Goal: Task Accomplishment & Management: Complete application form

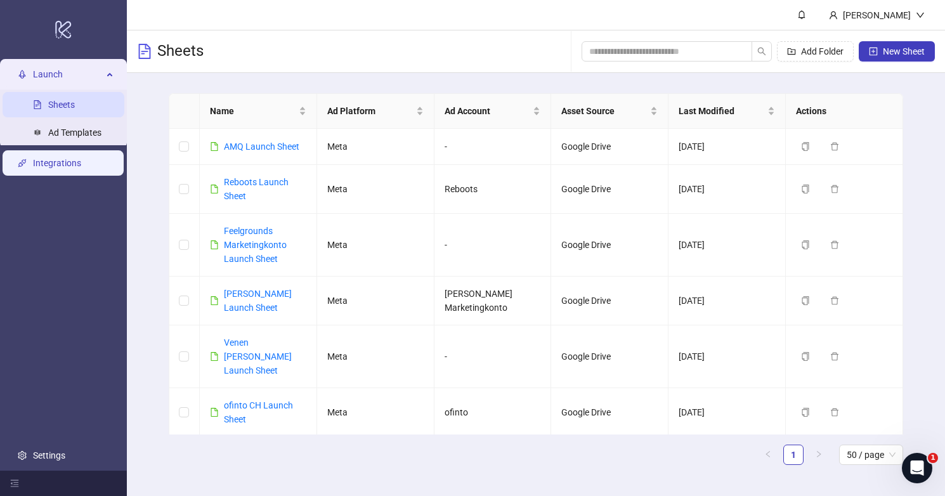
click at [76, 158] on link "Integrations" at bounding box center [57, 163] width 48 height 10
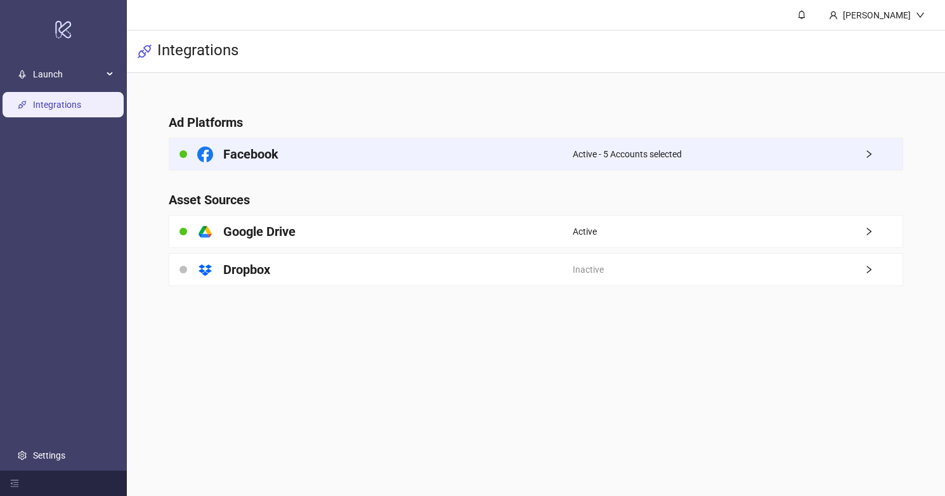
click at [366, 152] on div "Facebook" at bounding box center [370, 154] width 403 height 32
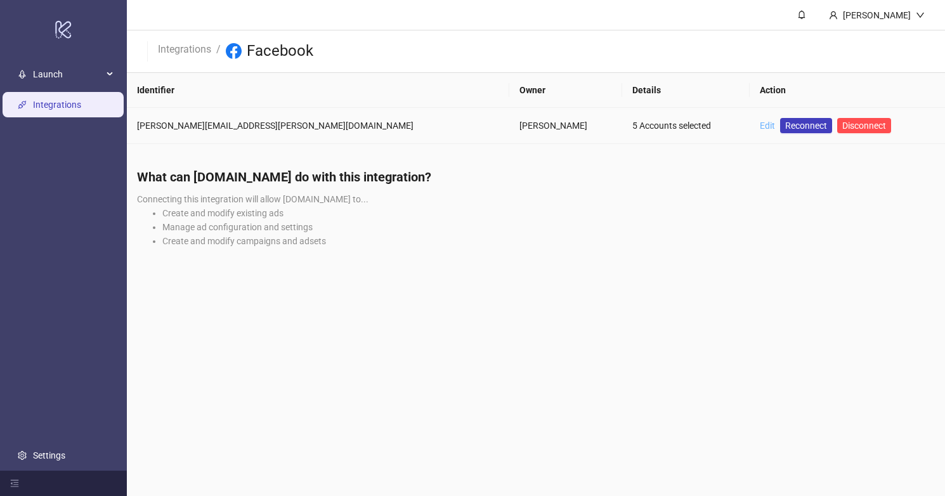
click at [759, 126] on link "Edit" at bounding box center [766, 125] width 15 height 10
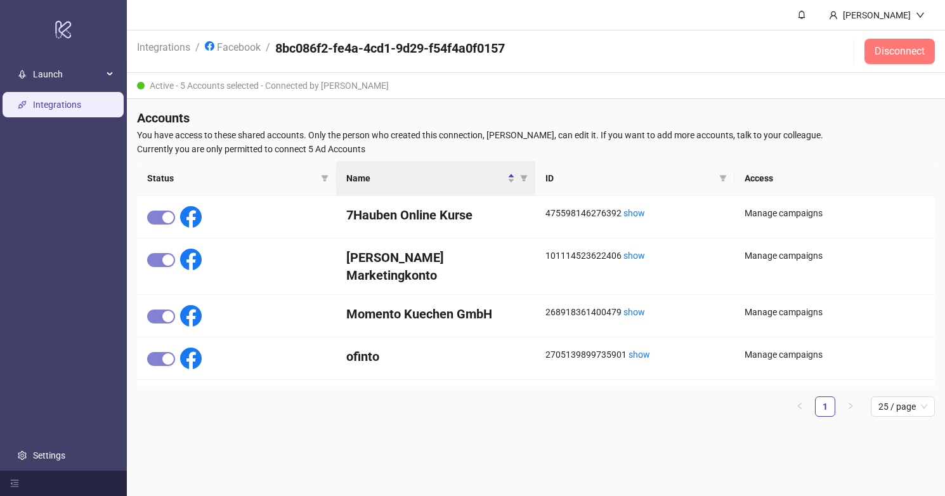
click at [881, 58] on button "Disconnect" at bounding box center [899, 51] width 70 height 25
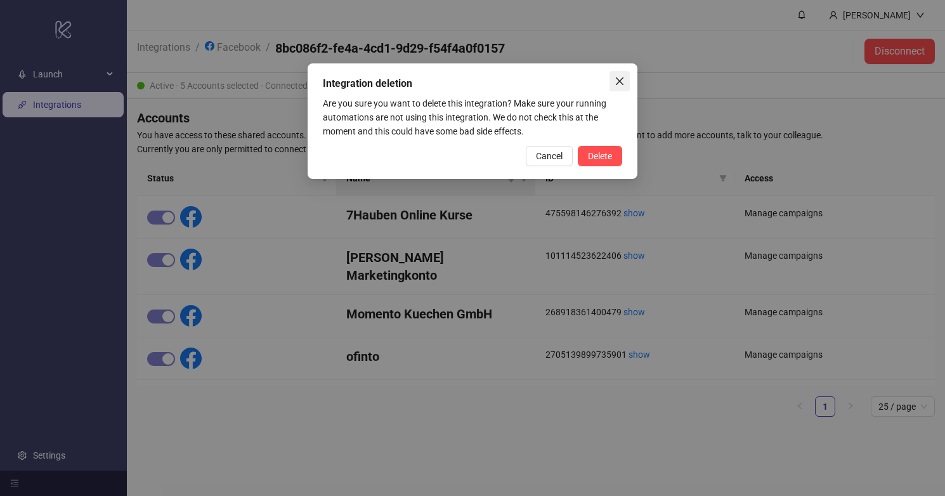
click at [617, 86] on icon "close" at bounding box center [619, 81] width 10 height 10
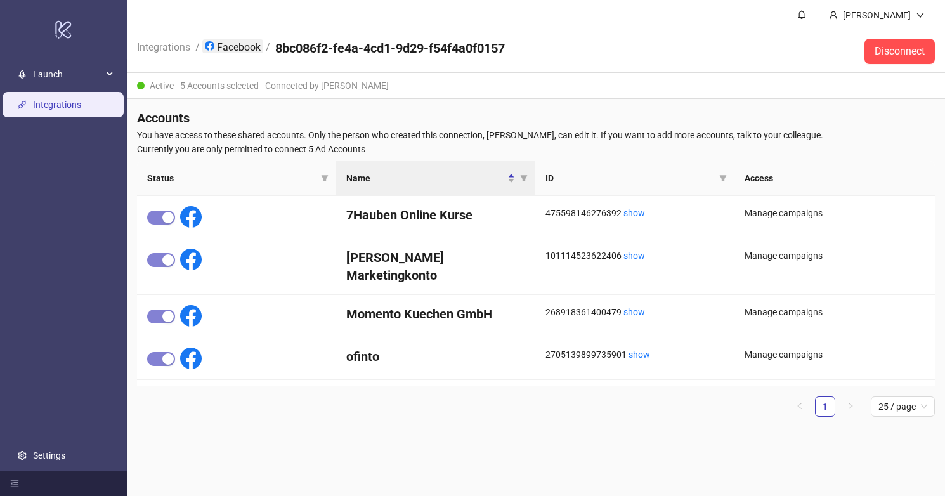
click at [238, 45] on link "Facebook" at bounding box center [232, 46] width 61 height 14
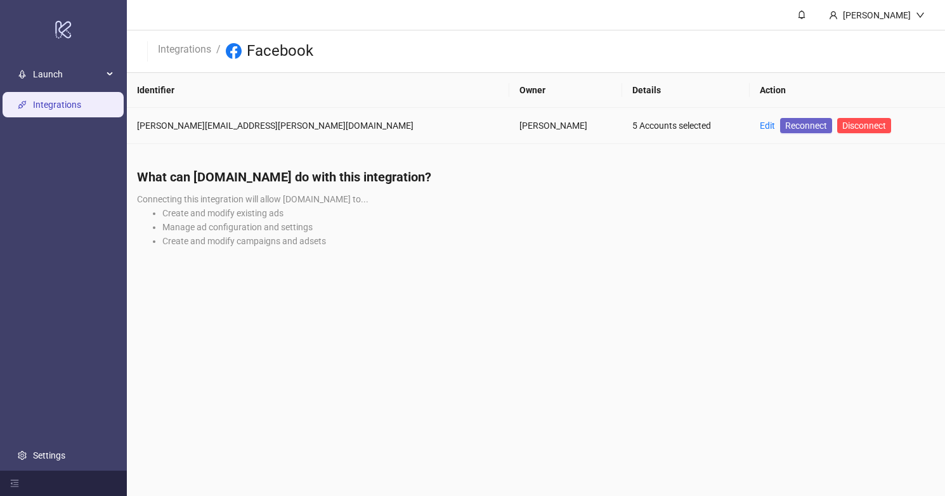
click at [785, 124] on span "Reconnect" at bounding box center [806, 126] width 42 height 14
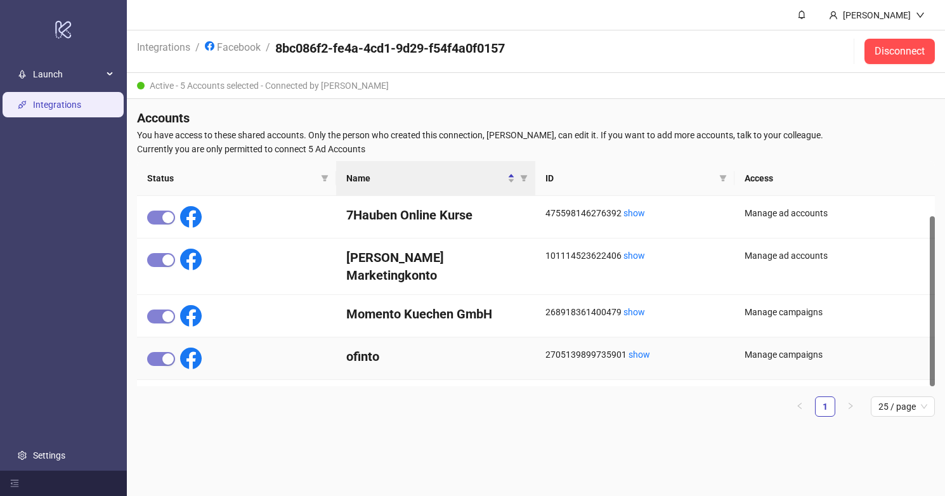
scroll to position [22, 0]
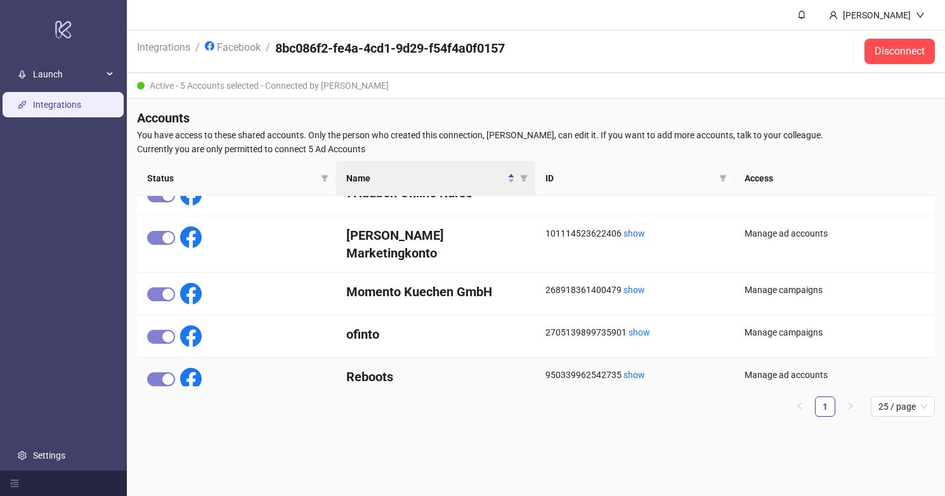
click at [768, 368] on div "Manage ad accounts" at bounding box center [834, 375] width 180 height 14
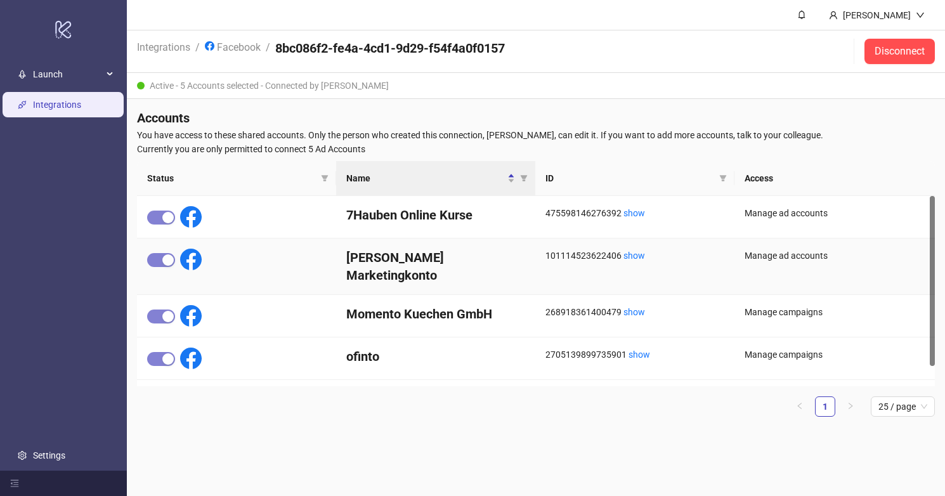
click at [157, 249] on div at bounding box center [174, 260] width 55 height 22
click at [80, 79] on span "Launch" at bounding box center [68, 73] width 70 height 25
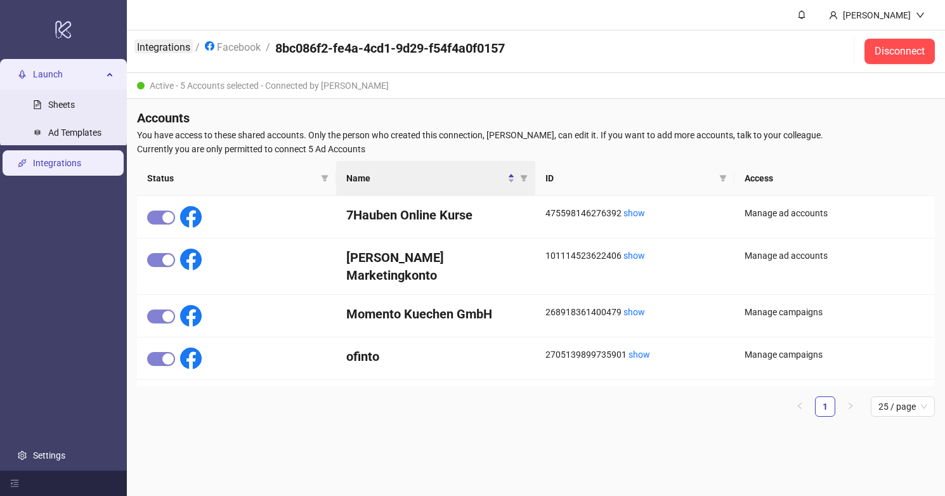
click at [176, 46] on link "Integrations" at bounding box center [163, 46] width 58 height 14
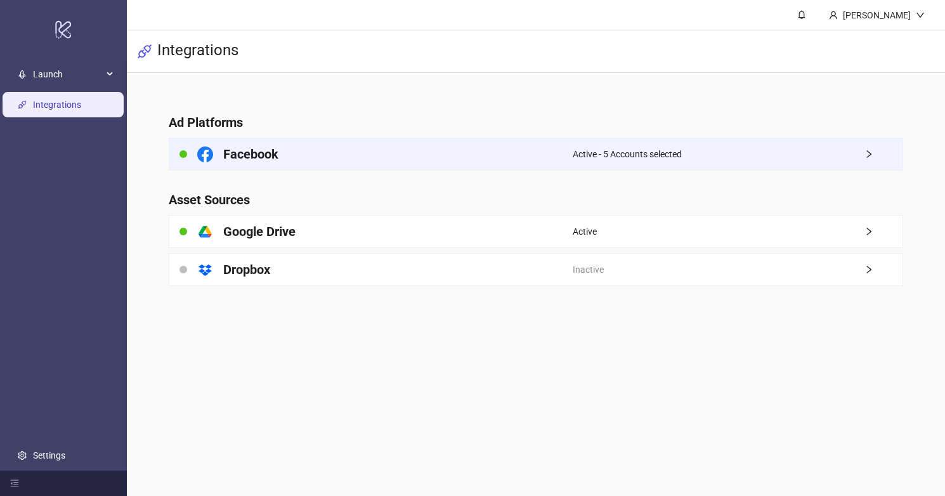
click at [306, 152] on div "Facebook" at bounding box center [370, 154] width 403 height 32
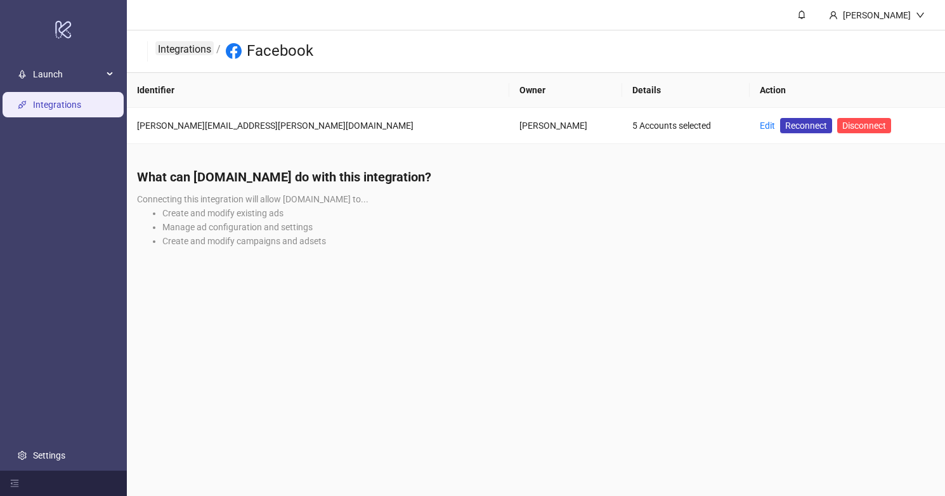
click at [182, 50] on link "Integrations" at bounding box center [184, 48] width 58 height 14
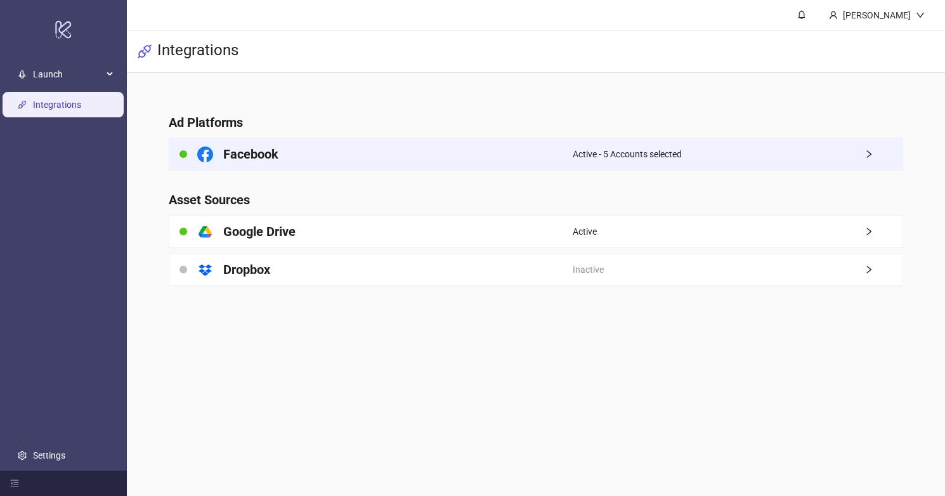
click at [303, 160] on div "Facebook" at bounding box center [370, 154] width 403 height 32
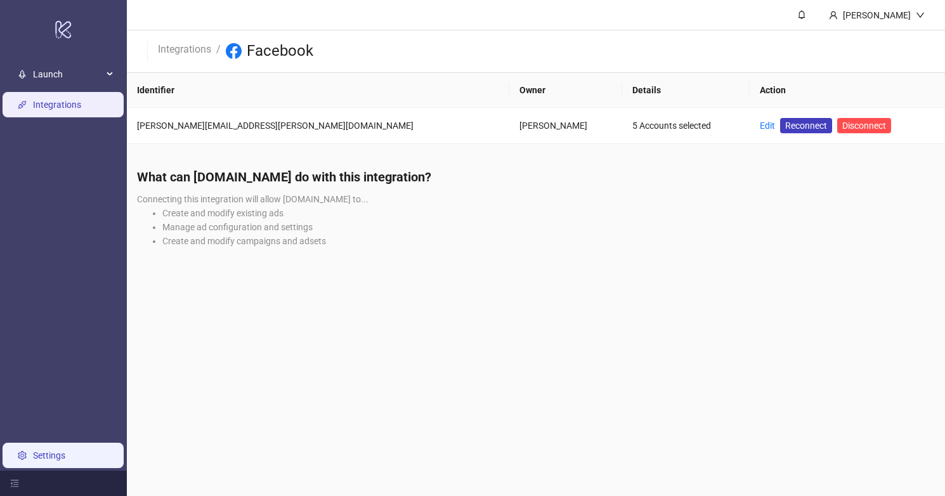
click at [49, 452] on link "Settings" at bounding box center [49, 455] width 32 height 10
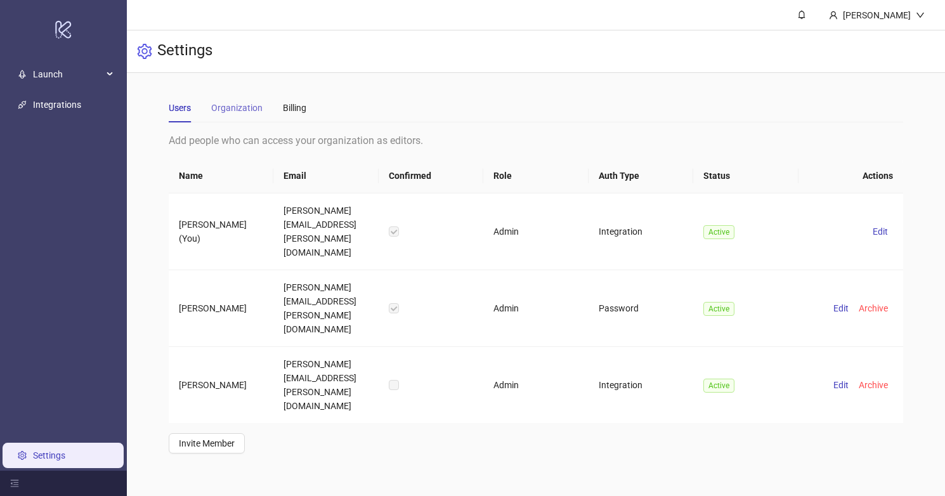
click at [243, 100] on div "Organization" at bounding box center [236, 107] width 51 height 29
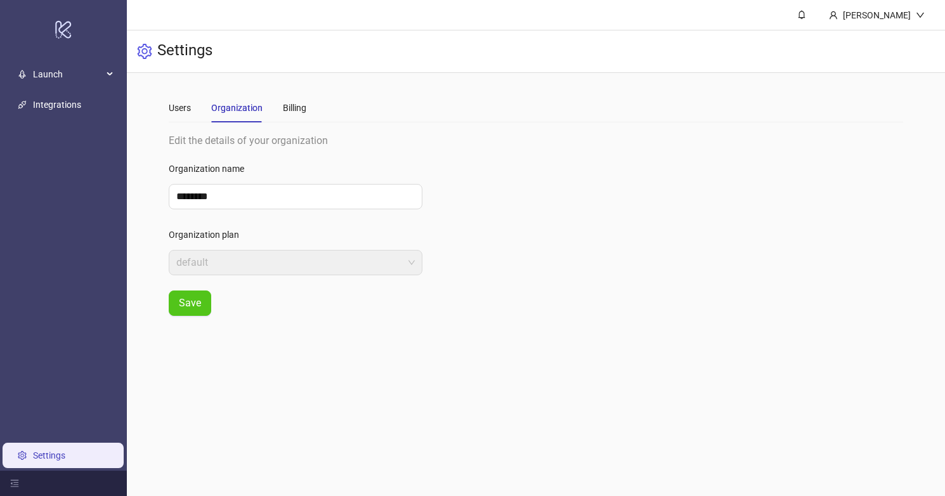
click at [280, 108] on div "Users Organization Billing" at bounding box center [238, 107] width 138 height 29
click at [298, 110] on div "Billing" at bounding box center [294, 108] width 23 height 14
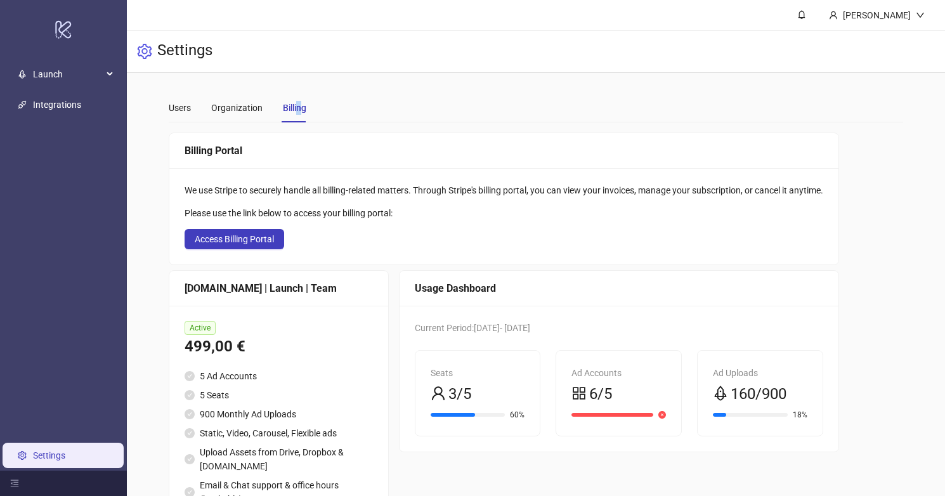
scroll to position [61, 0]
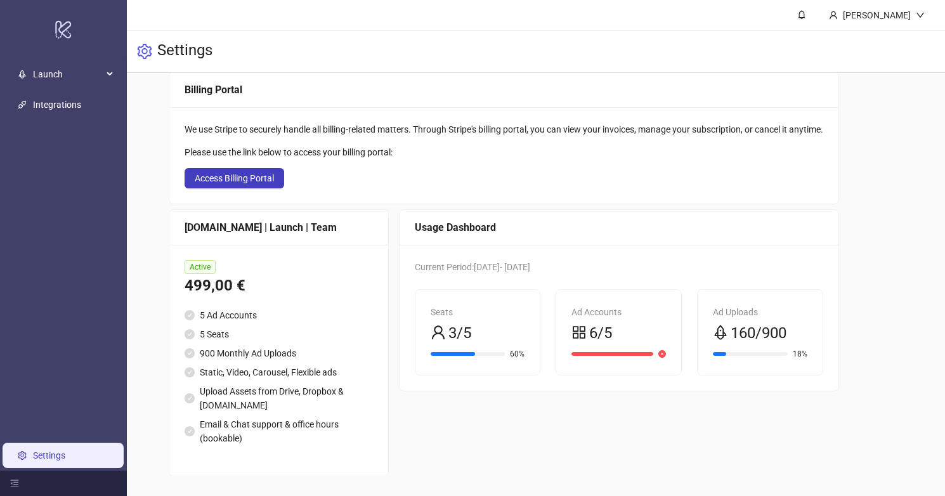
click at [610, 326] on span "6/5" at bounding box center [600, 333] width 23 height 24
click at [268, 179] on span "Access Billing Portal" at bounding box center [234, 178] width 79 height 10
click at [666, 352] on icon "close-circle" at bounding box center [662, 354] width 8 height 8
click at [586, 324] on span at bounding box center [578, 333] width 15 height 24
click at [70, 110] on link "Integrations" at bounding box center [57, 105] width 48 height 10
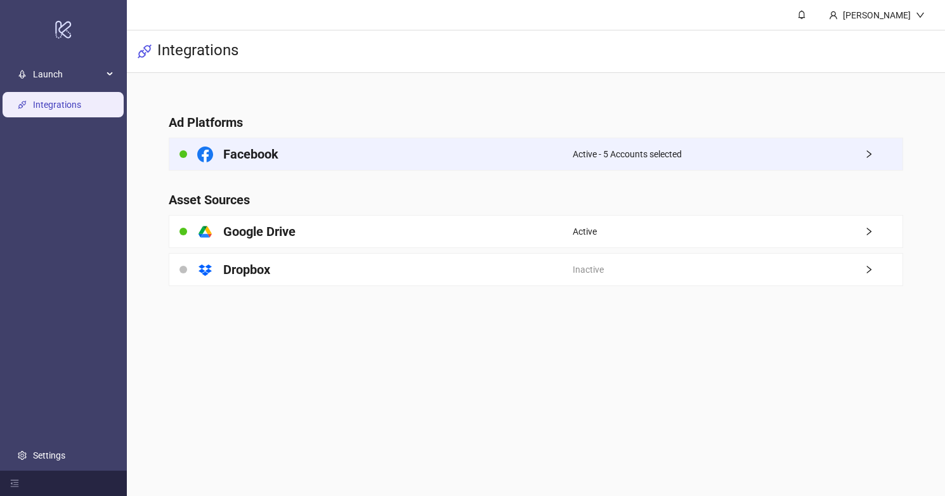
click at [367, 154] on div "Facebook" at bounding box center [370, 154] width 403 height 32
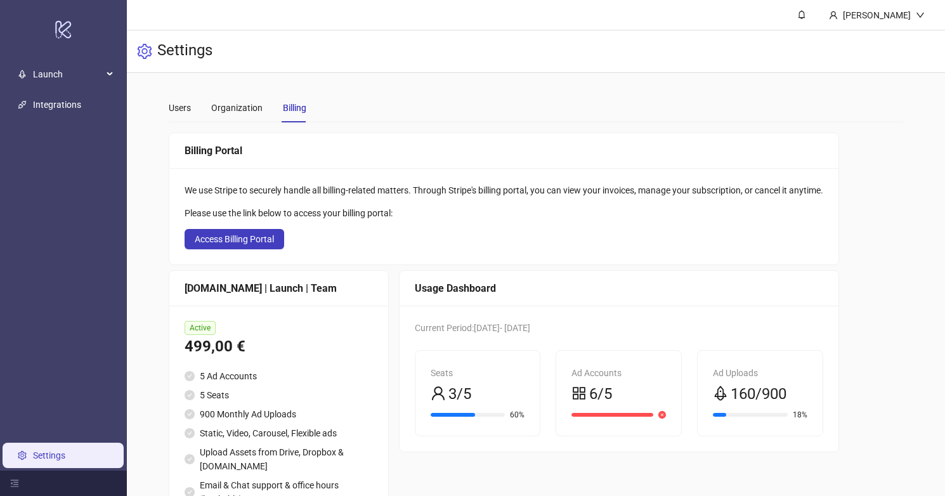
scroll to position [61, 0]
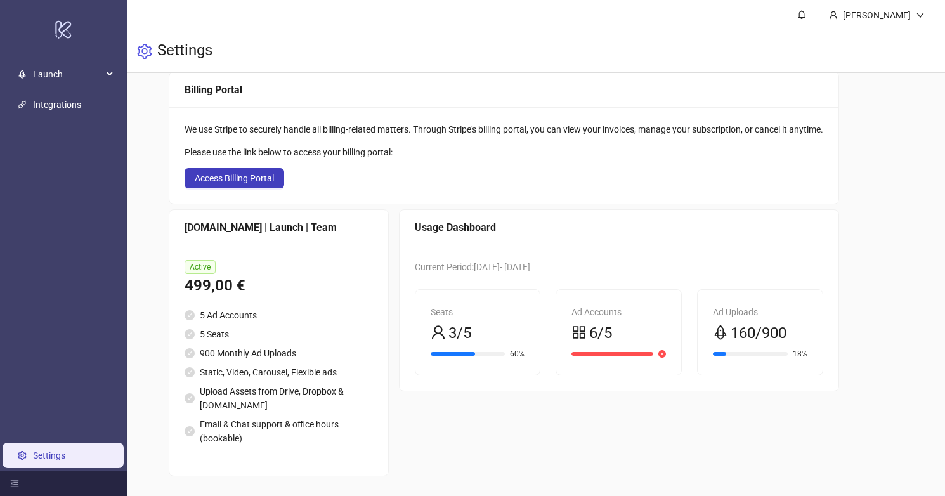
click at [250, 315] on li "5 Ad Accounts" at bounding box center [278, 315] width 188 height 14
click at [266, 368] on li "Static, Video, Carousel, Flexible ads" at bounding box center [278, 372] width 188 height 14
click at [314, 420] on li "Email & Chat support & office hours (bookable)" at bounding box center [278, 431] width 188 height 28
click at [474, 356] on div "60%" at bounding box center [477, 353] width 94 height 12
click at [726, 345] on div "Ad Uploads 160/900 18%" at bounding box center [759, 332] width 125 height 85
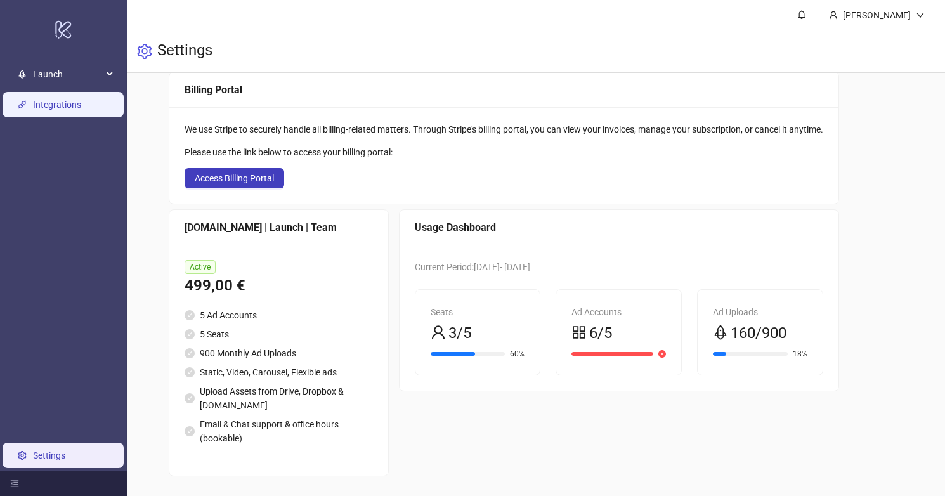
click at [72, 100] on link "Integrations" at bounding box center [57, 105] width 48 height 10
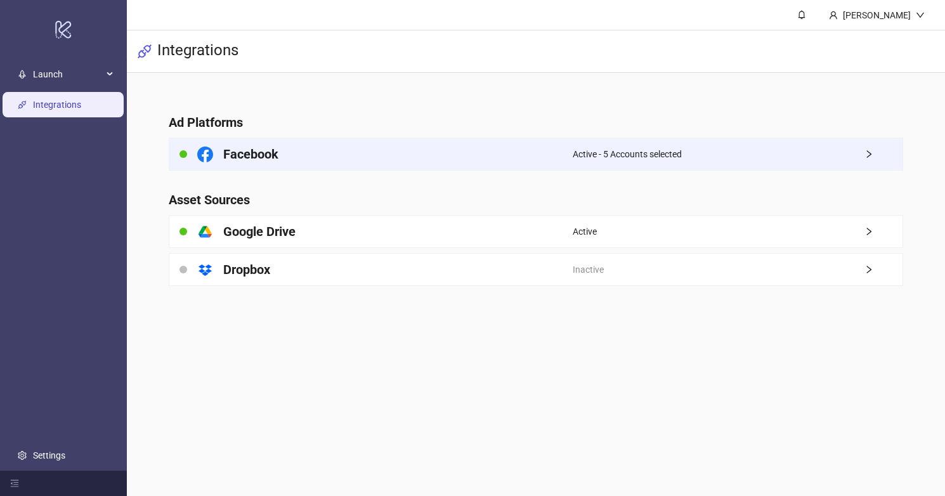
click at [337, 148] on div "Facebook" at bounding box center [370, 154] width 403 height 32
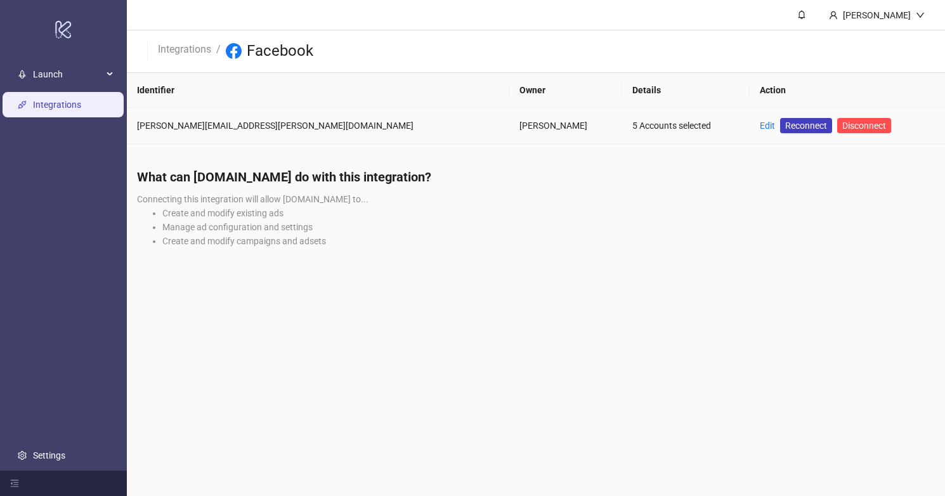
click at [632, 131] on div "5 Accounts selected" at bounding box center [685, 126] width 107 height 14
click at [759, 128] on link "Edit" at bounding box center [766, 125] width 15 height 10
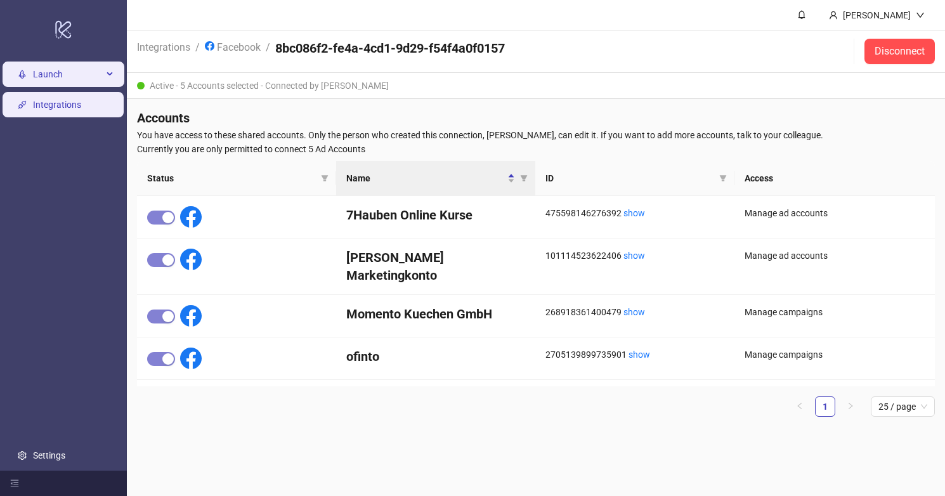
click at [88, 82] on span "Launch" at bounding box center [68, 73] width 70 height 25
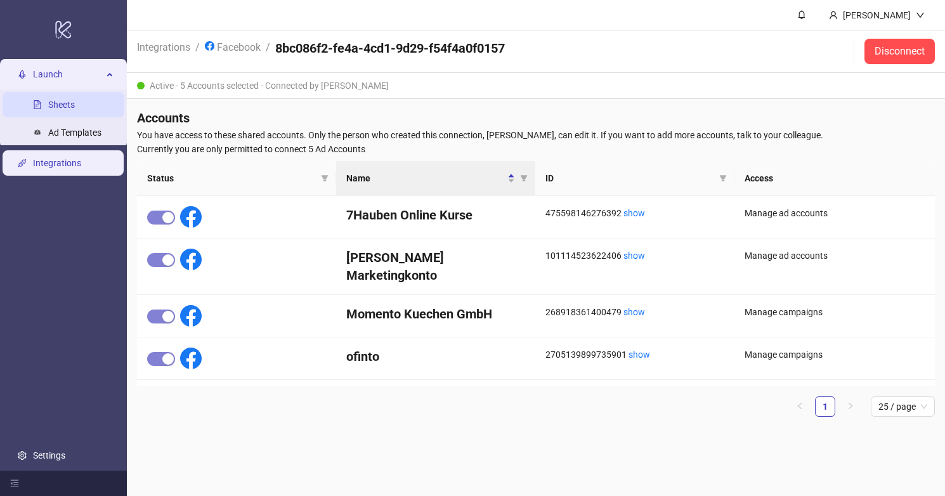
click at [67, 107] on link "Sheets" at bounding box center [61, 105] width 27 height 10
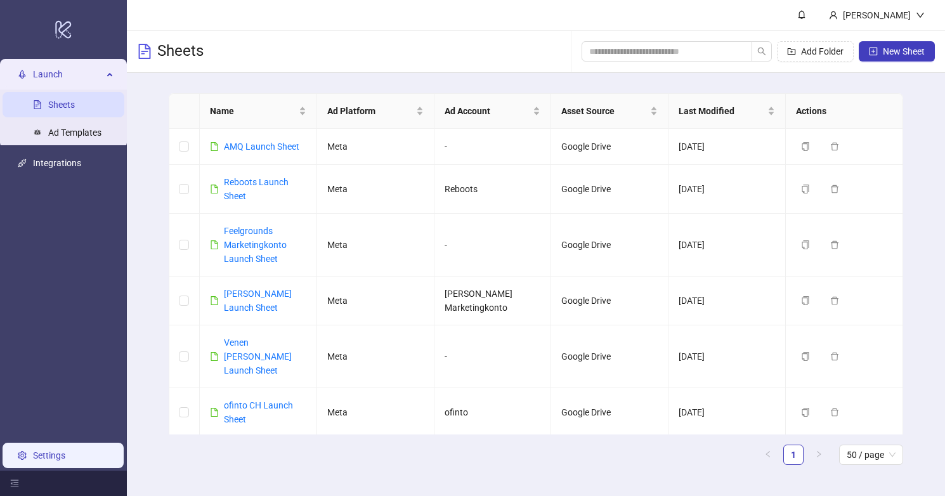
click at [42, 458] on link "Settings" at bounding box center [49, 455] width 32 height 10
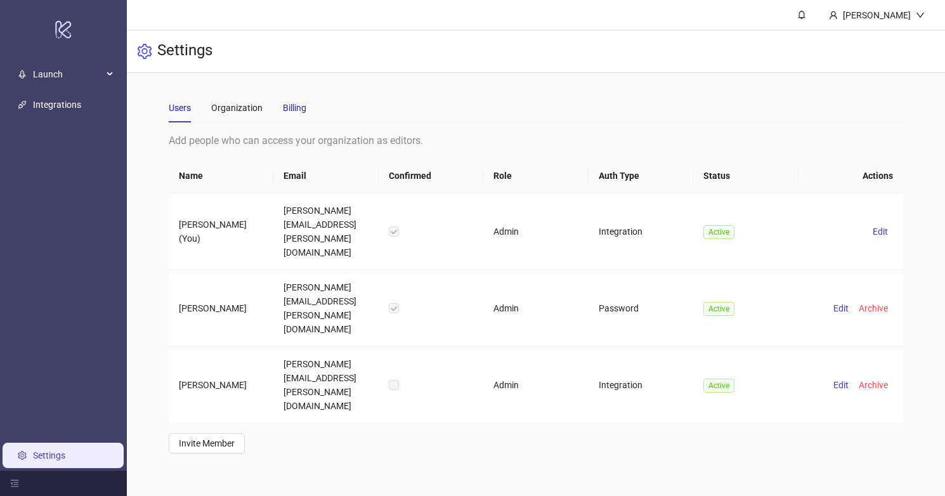
click at [294, 108] on div "Billing" at bounding box center [294, 108] width 23 height 14
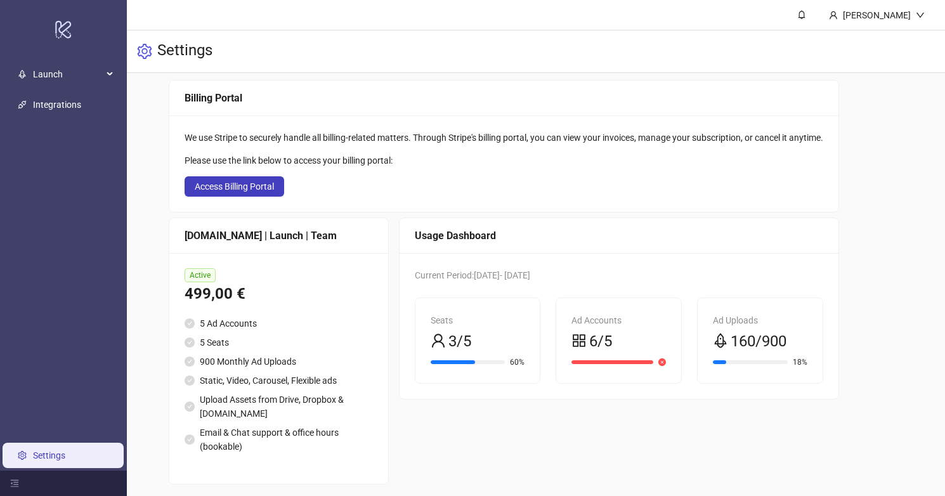
scroll to position [61, 0]
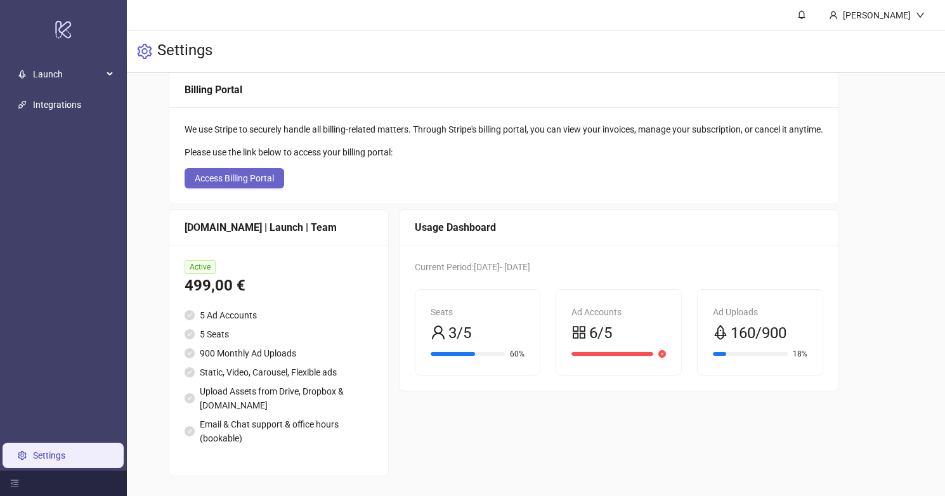
click at [257, 174] on span "Access Billing Portal" at bounding box center [234, 178] width 79 height 10
click at [268, 183] on span "Access Billing Portal" at bounding box center [234, 178] width 79 height 10
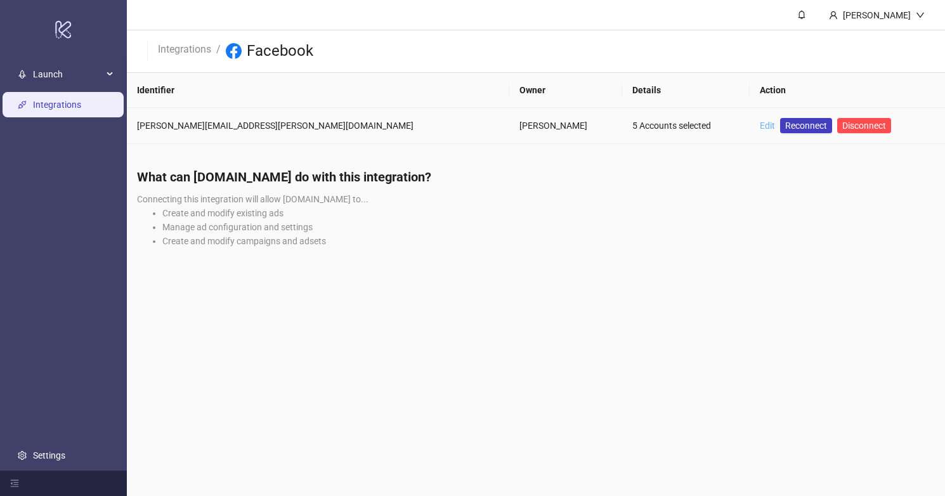
click at [759, 124] on link "Edit" at bounding box center [766, 125] width 15 height 10
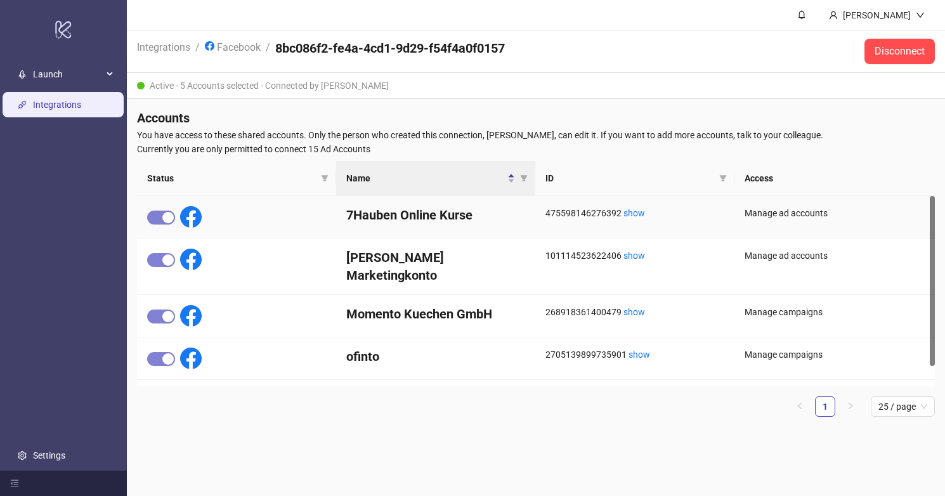
click at [160, 200] on div at bounding box center [236, 217] width 199 height 42
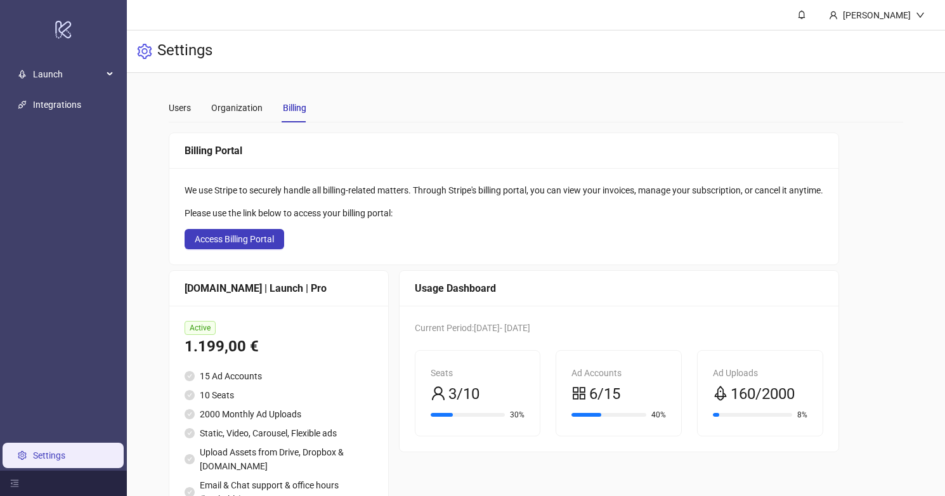
scroll to position [61, 0]
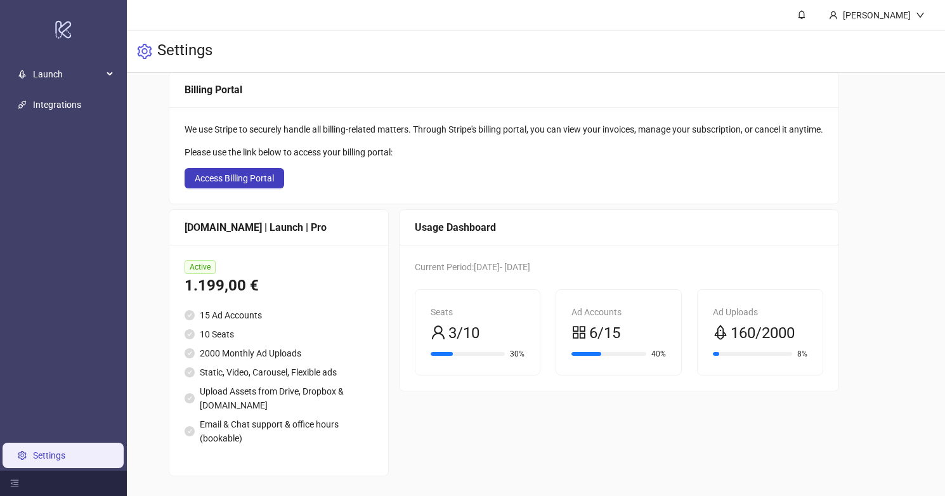
click at [613, 330] on span "6/15" at bounding box center [604, 333] width 31 height 24
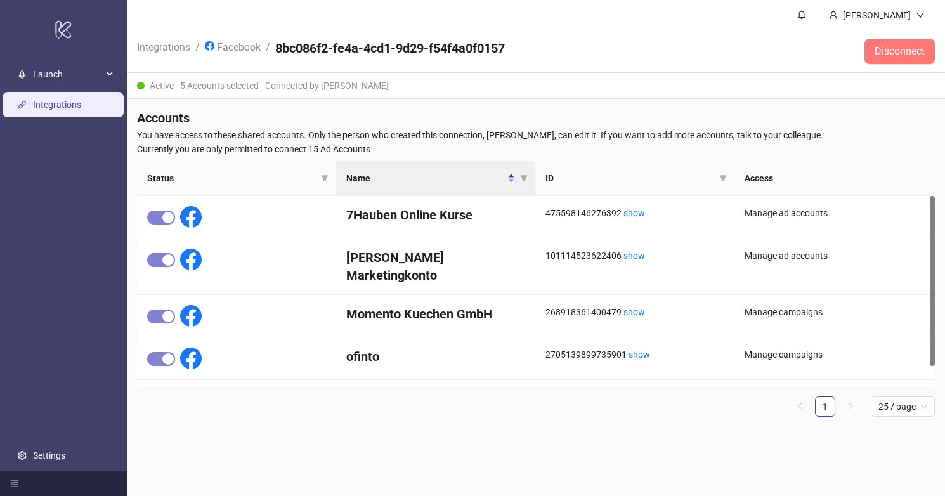
click at [888, 49] on span "Disconnect" at bounding box center [899, 51] width 50 height 11
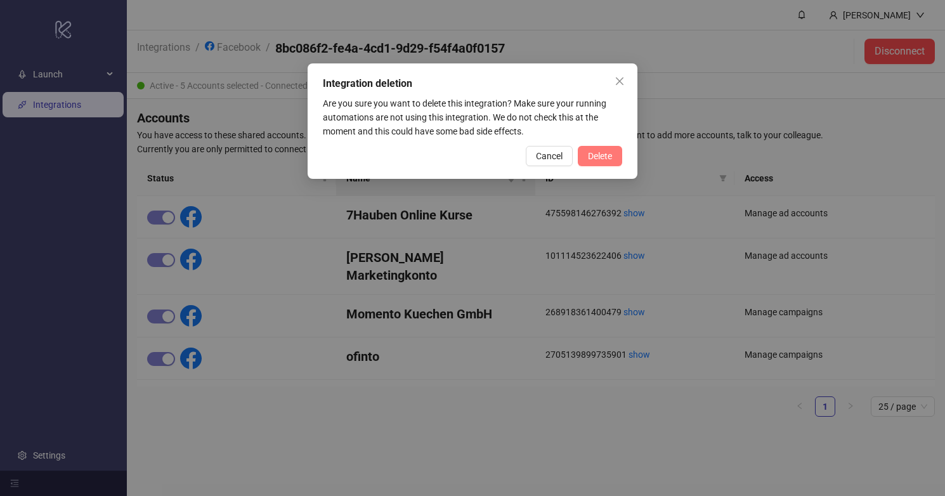
click at [582, 157] on button "Delete" at bounding box center [600, 156] width 44 height 20
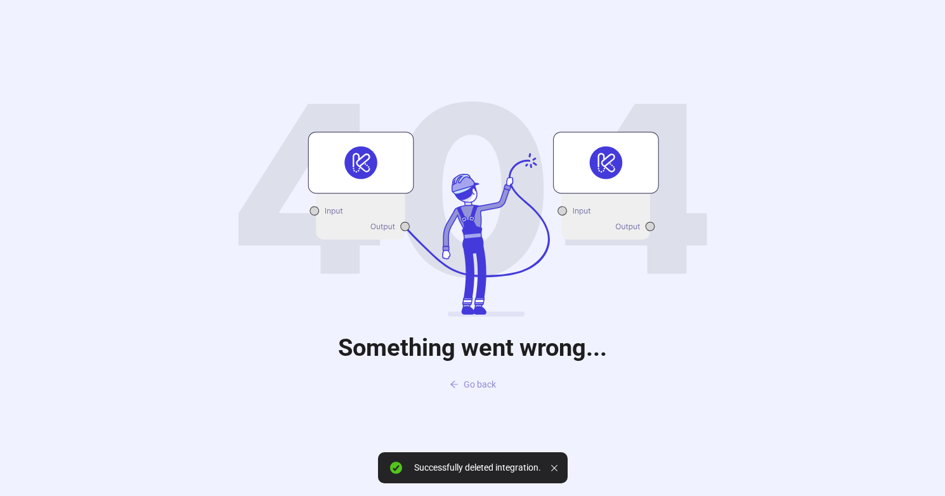
click at [475, 382] on span "Go back" at bounding box center [479, 384] width 32 height 10
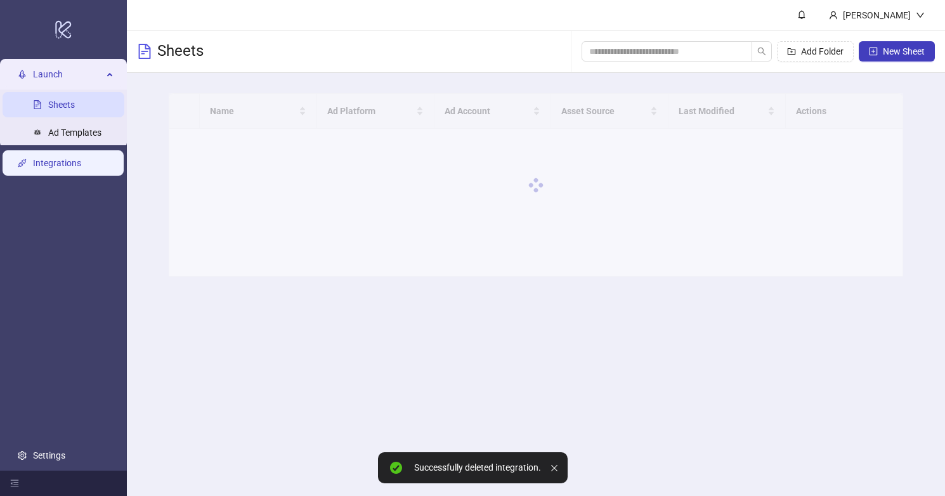
click at [74, 162] on link "Integrations" at bounding box center [57, 163] width 48 height 10
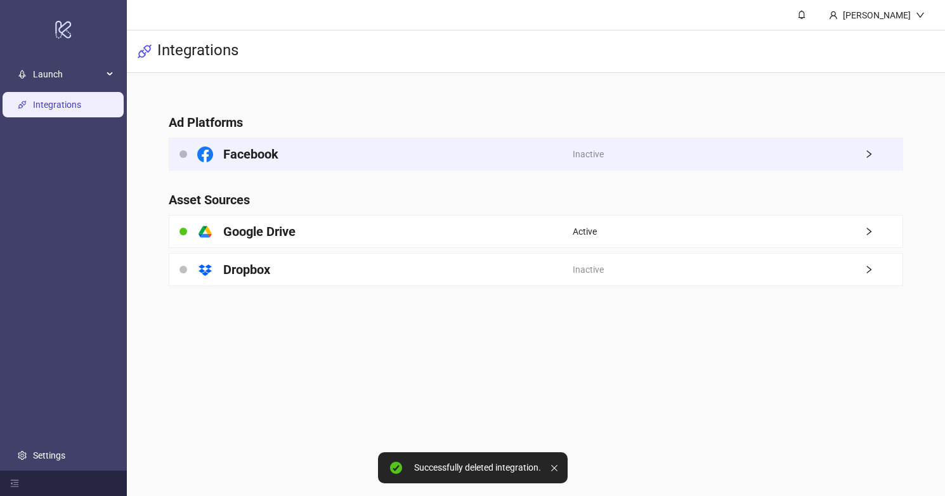
click at [337, 152] on div "Facebook" at bounding box center [370, 154] width 403 height 32
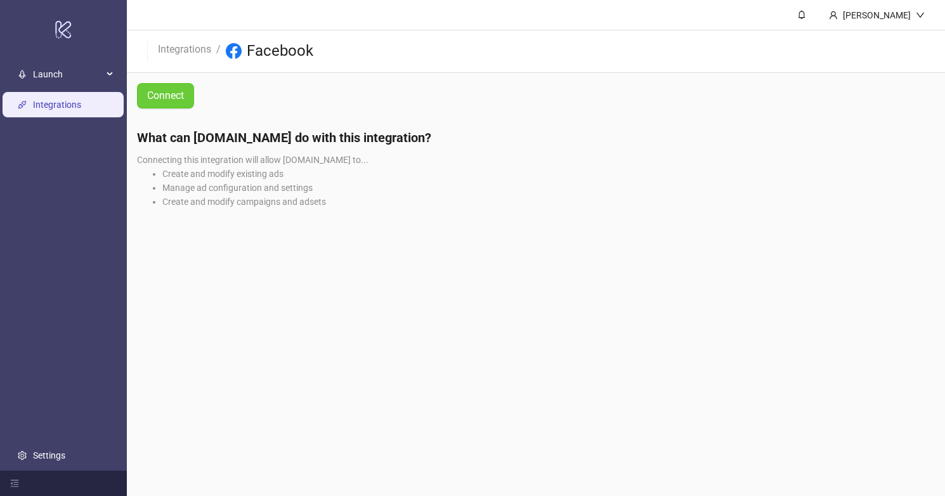
click at [169, 94] on span "Connect" at bounding box center [165, 95] width 37 height 16
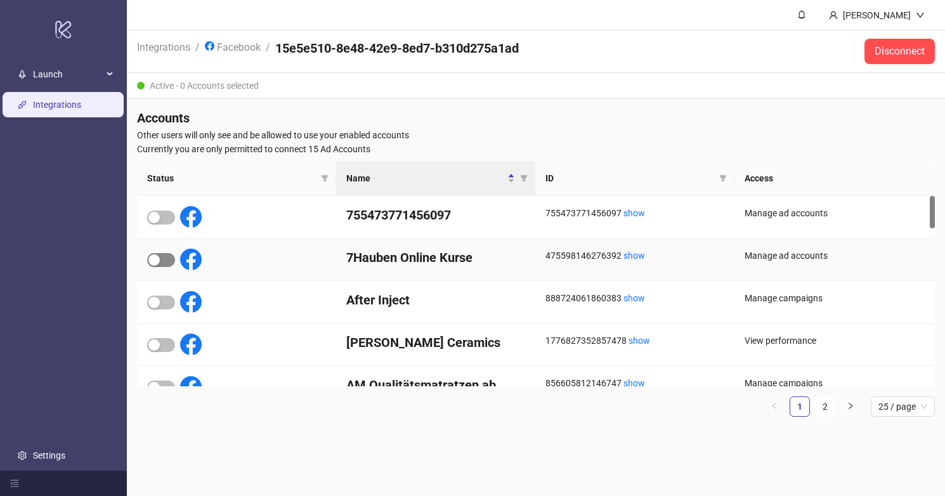
click at [165, 259] on span "button" at bounding box center [161, 260] width 28 height 14
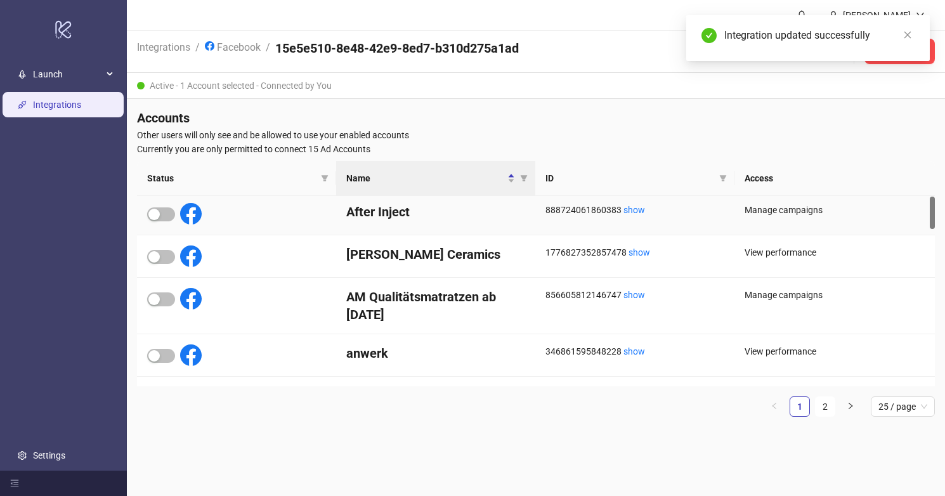
scroll to position [96, 0]
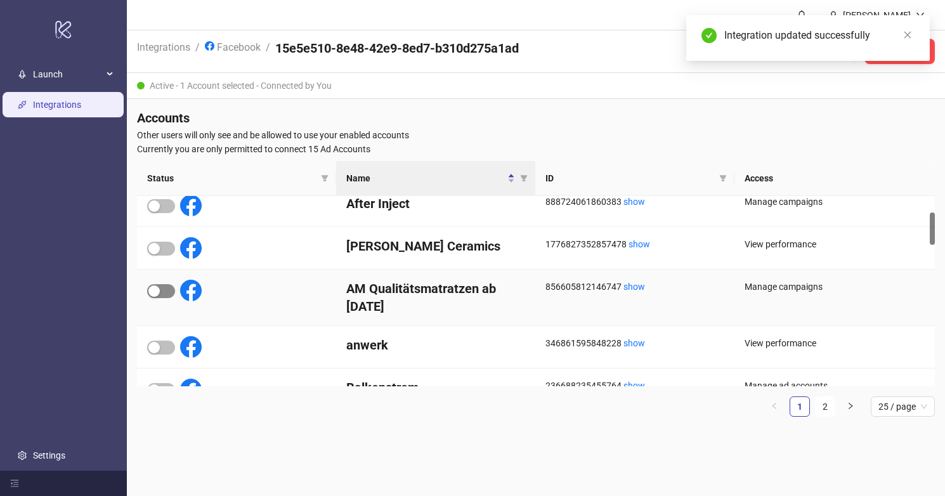
click at [165, 290] on span "button" at bounding box center [161, 291] width 28 height 14
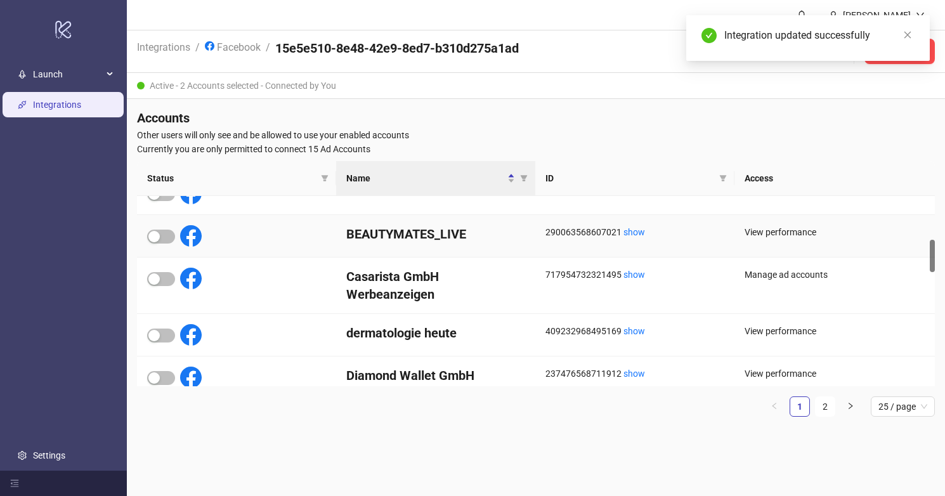
scroll to position [296, 0]
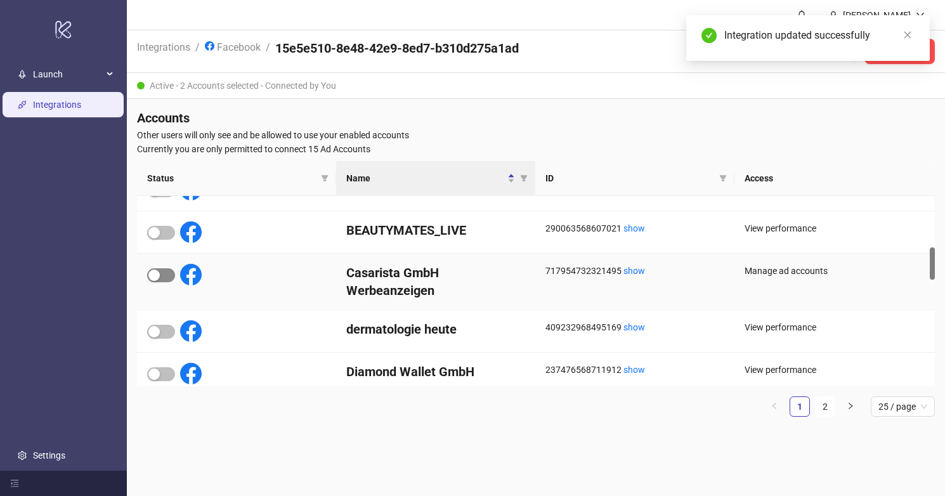
click at [168, 277] on span "button" at bounding box center [161, 275] width 28 height 14
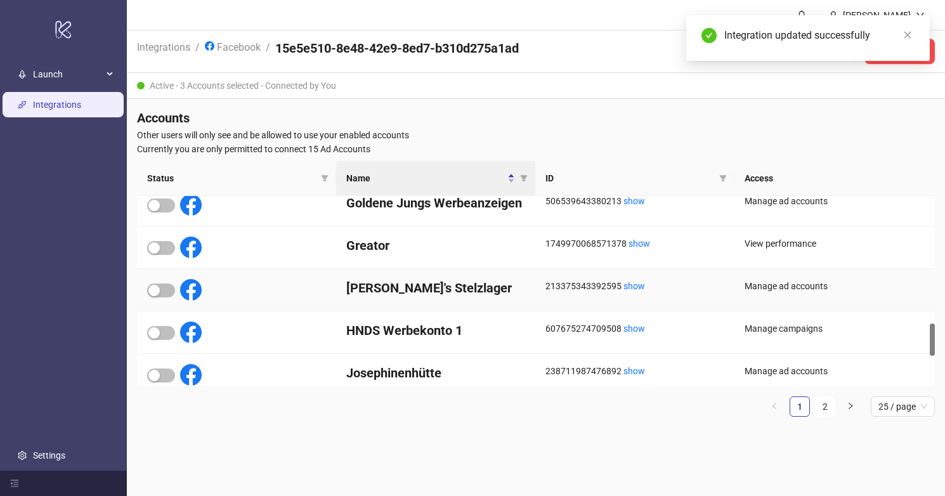
scroll to position [739, 0]
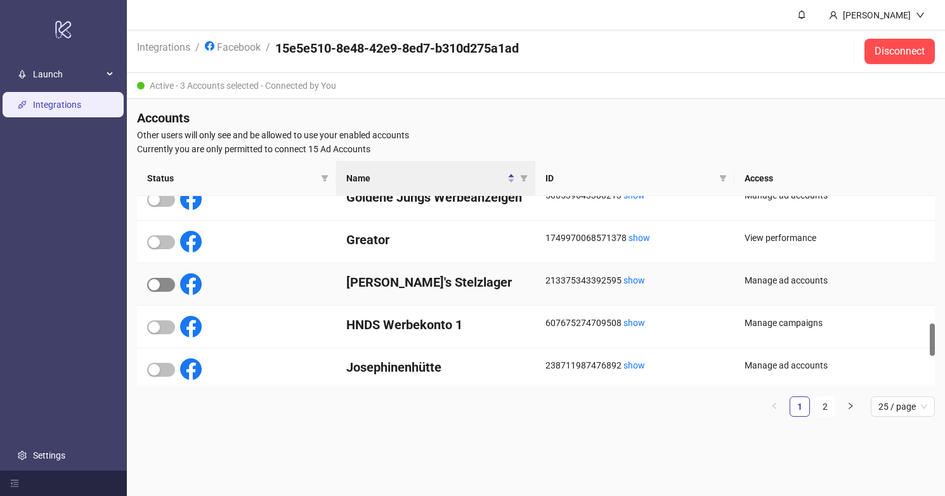
click at [168, 282] on span "button" at bounding box center [161, 285] width 28 height 14
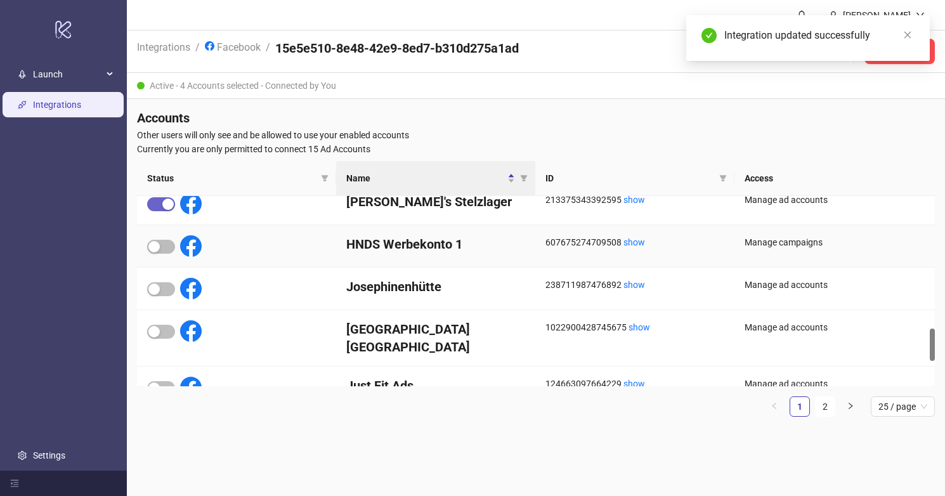
scroll to position [829, 0]
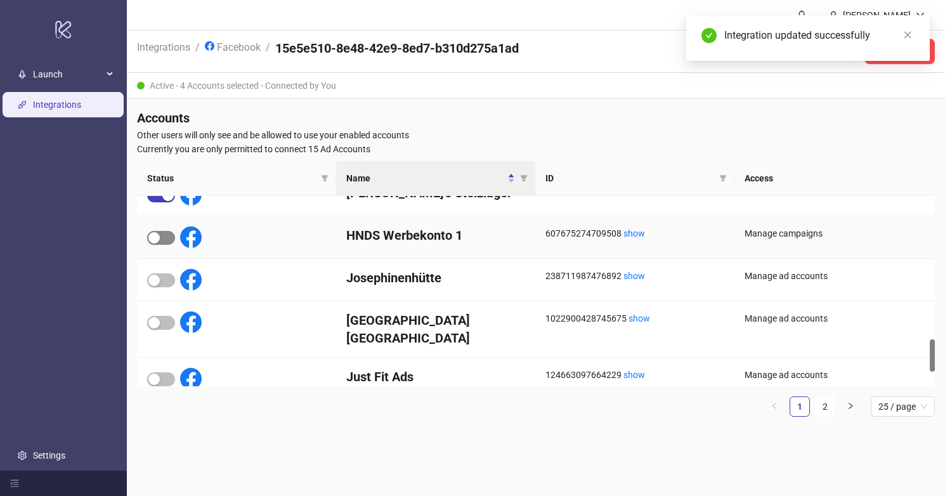
click at [166, 241] on span "button" at bounding box center [161, 238] width 28 height 14
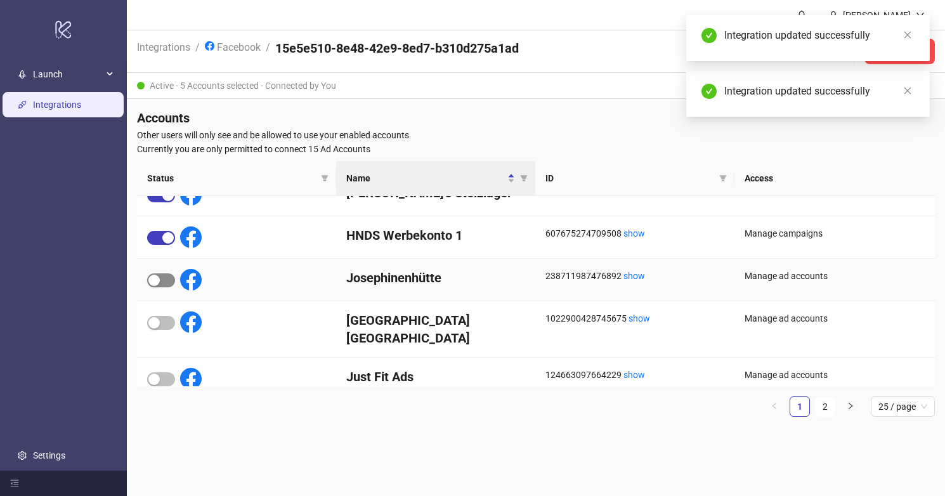
click at [169, 279] on span "button" at bounding box center [161, 280] width 28 height 14
click at [169, 322] on span "button" at bounding box center [161, 323] width 28 height 14
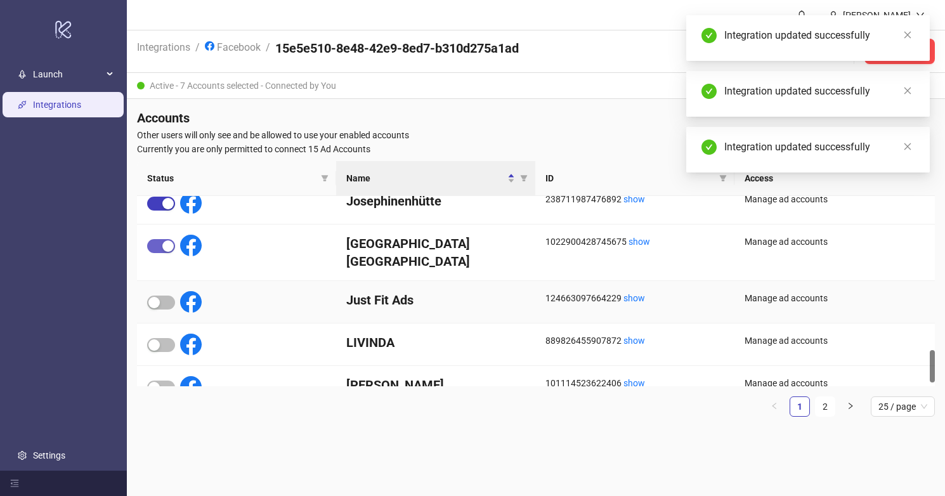
scroll to position [913, 0]
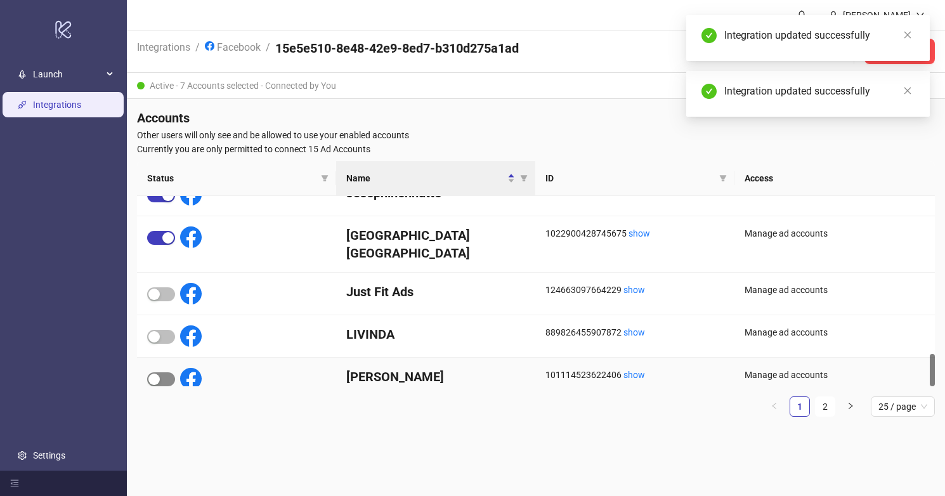
click at [164, 372] on span "button" at bounding box center [161, 379] width 28 height 14
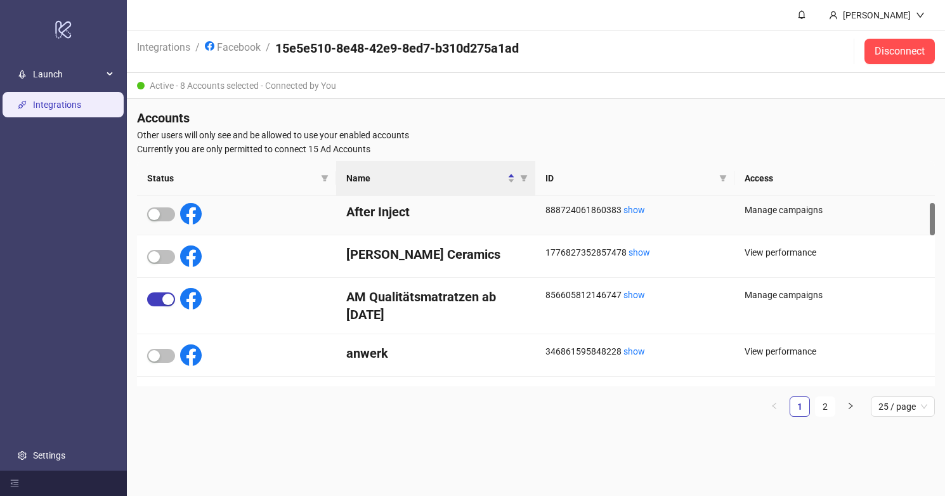
scroll to position [0, 0]
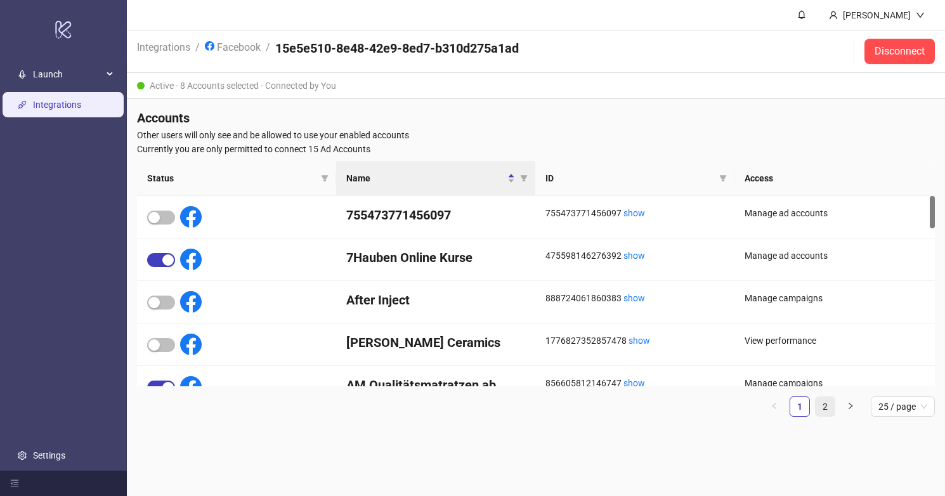
click at [829, 408] on link "2" at bounding box center [824, 406] width 19 height 19
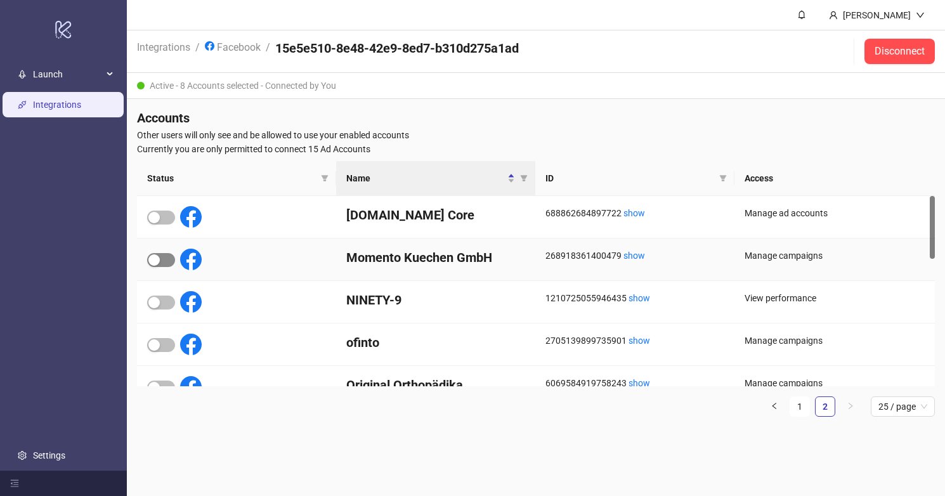
click at [169, 258] on span "button" at bounding box center [161, 260] width 28 height 14
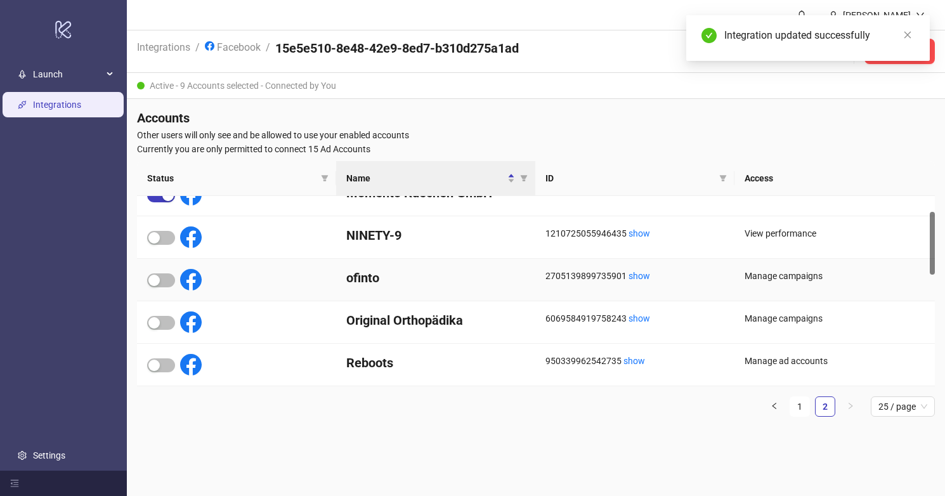
scroll to position [69, 0]
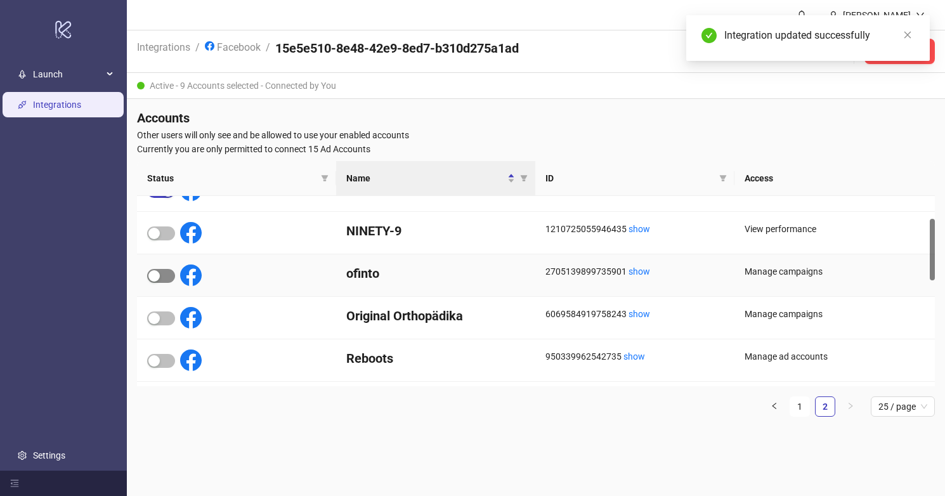
click at [162, 273] on span "button" at bounding box center [161, 276] width 28 height 14
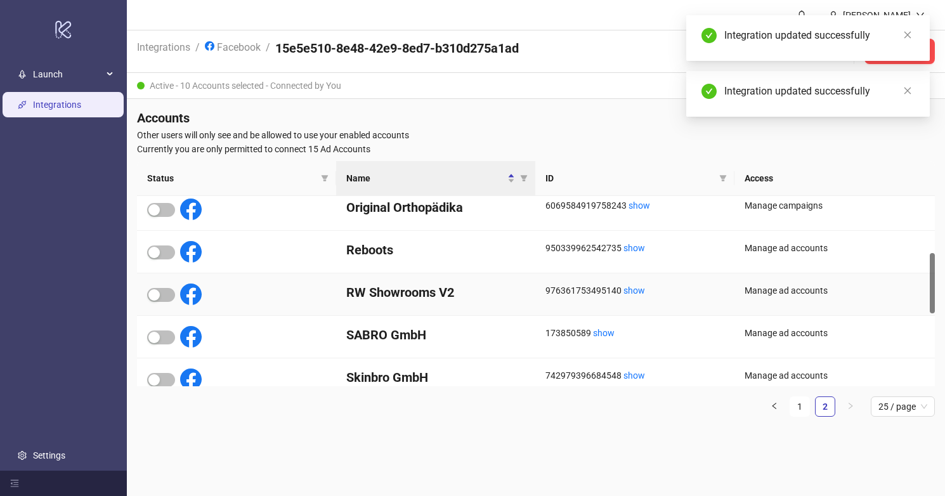
scroll to position [182, 0]
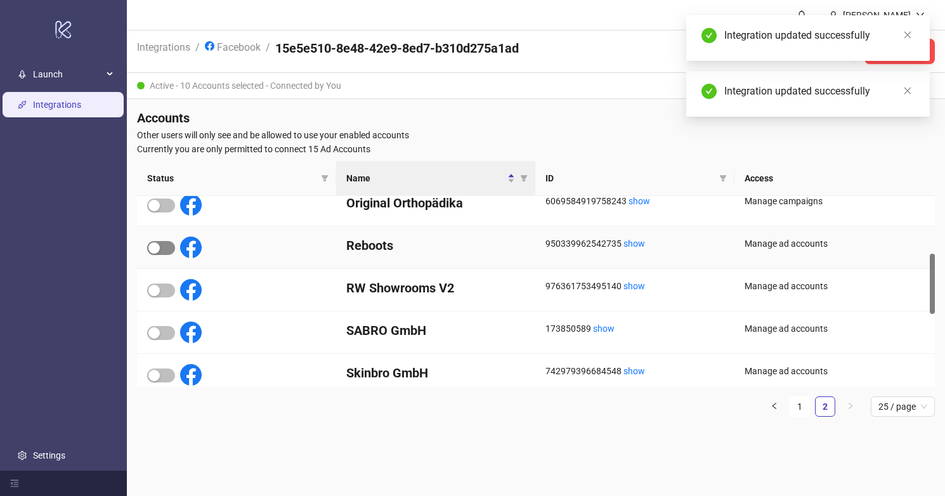
click at [168, 248] on span "button" at bounding box center [161, 248] width 28 height 14
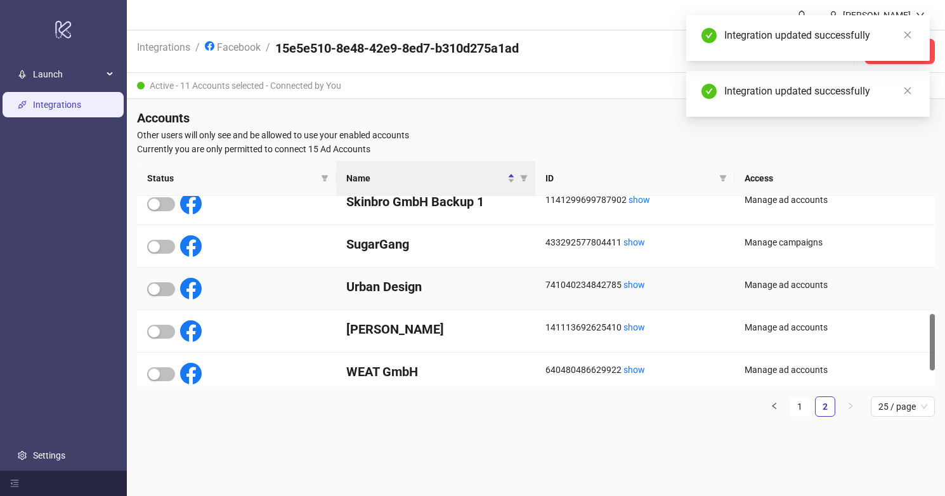
scroll to position [404, 0]
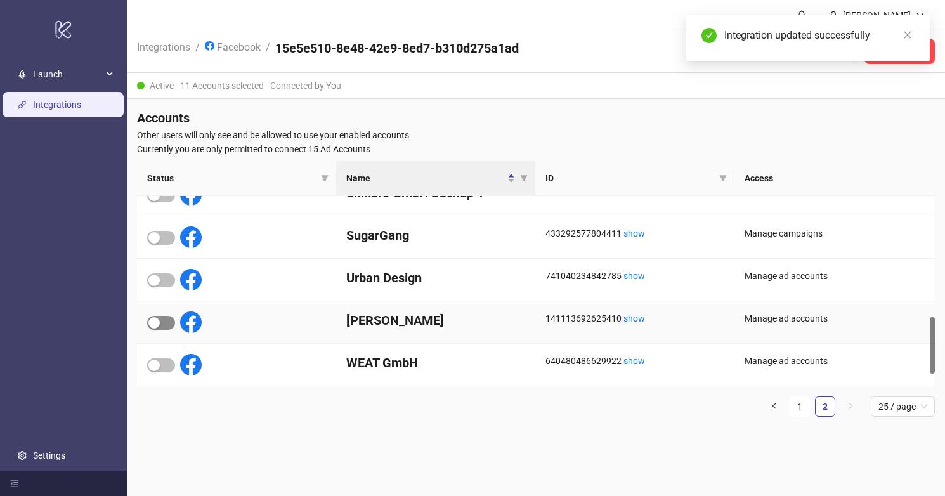
click at [171, 321] on span "button" at bounding box center [161, 323] width 28 height 14
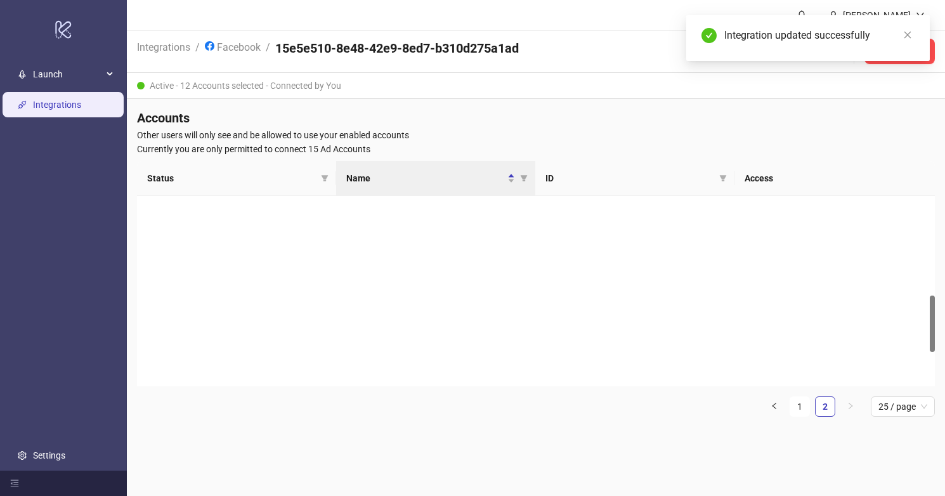
scroll to position [0, 0]
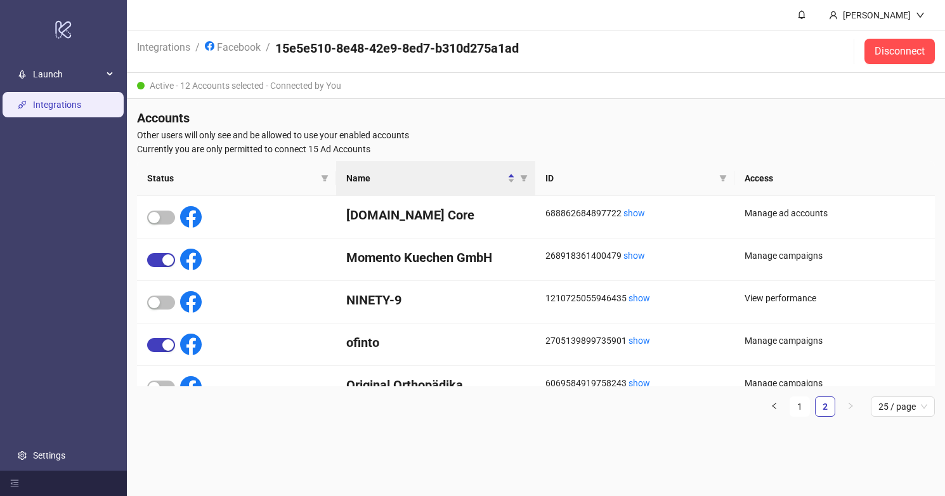
click at [191, 172] on span "Status" at bounding box center [231, 178] width 169 height 14
click at [61, 70] on span "Launch" at bounding box center [68, 73] width 70 height 25
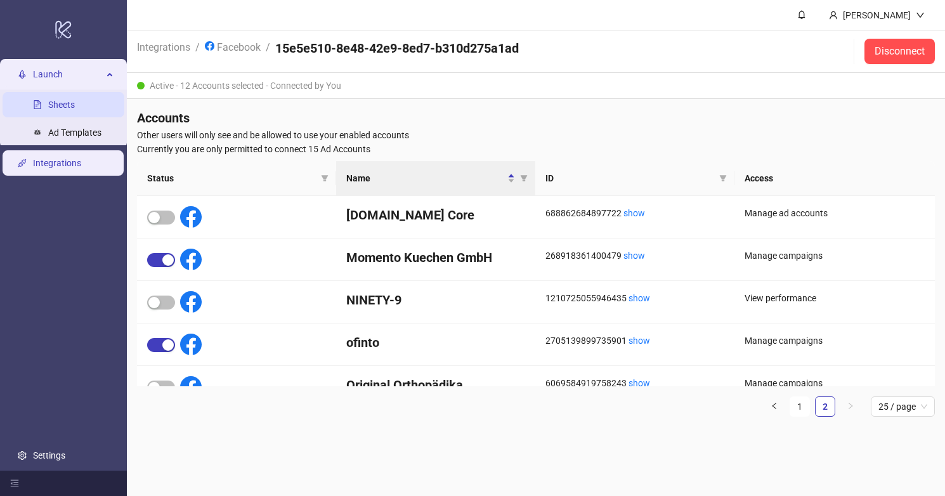
click at [59, 100] on link "Sheets" at bounding box center [61, 105] width 27 height 10
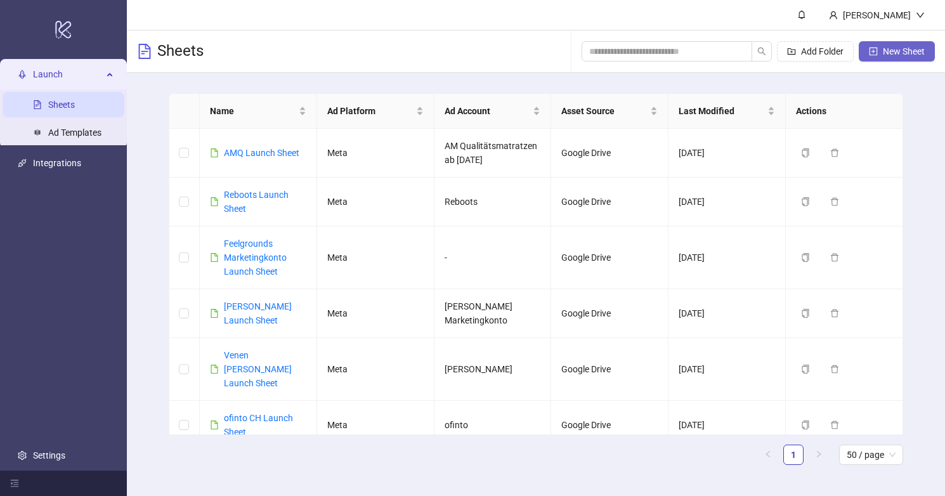
click at [893, 53] on span "New Sheet" at bounding box center [903, 51] width 42 height 10
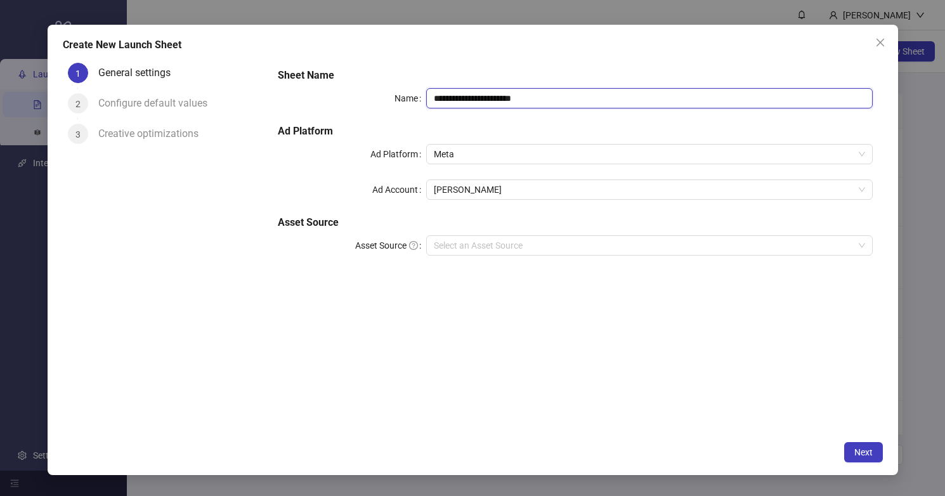
drag, startPoint x: 577, startPoint y: 94, endPoint x: 398, endPoint y: 87, distance: 178.9
click at [398, 87] on div "**********" at bounding box center [575, 169] width 605 height 213
type input "**********"
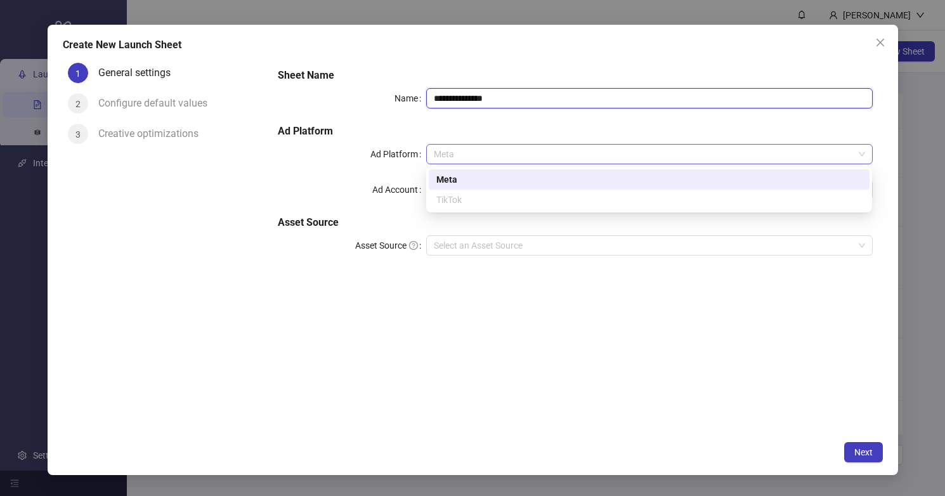
click at [462, 158] on span "Meta" at bounding box center [649, 154] width 430 height 19
click at [453, 180] on div "Meta" at bounding box center [648, 179] width 425 height 14
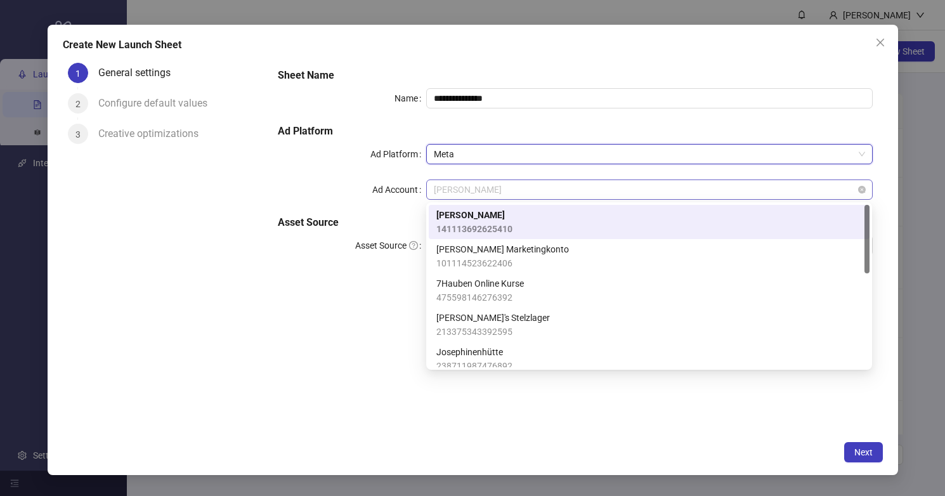
click at [474, 198] on span "[PERSON_NAME]" at bounding box center [649, 189] width 430 height 19
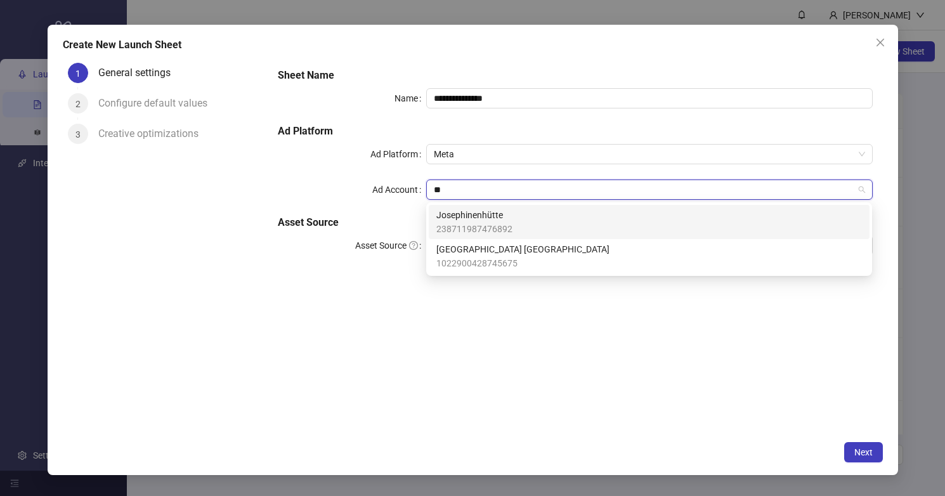
type input "***"
click at [494, 229] on span "238711987476892" at bounding box center [474, 229] width 76 height 14
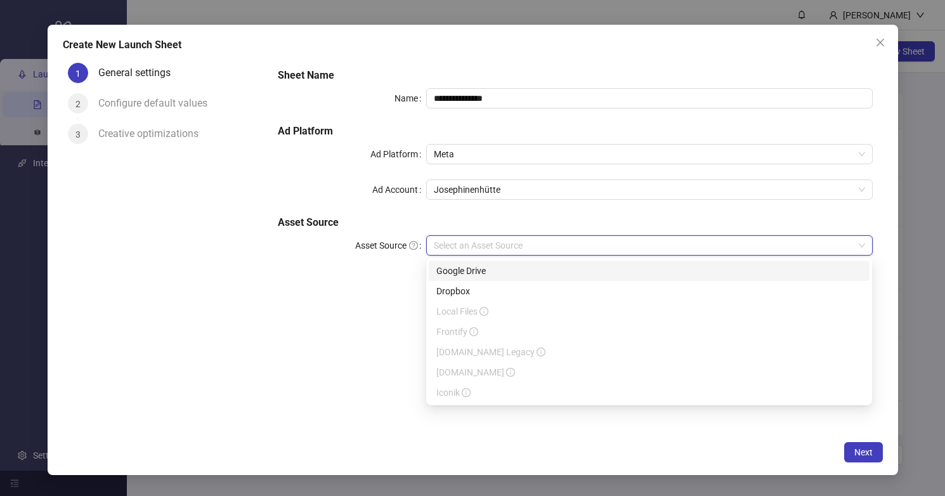
click at [502, 243] on input "Asset Source" at bounding box center [643, 245] width 419 height 19
click at [458, 269] on div "Google Drive" at bounding box center [648, 271] width 425 height 14
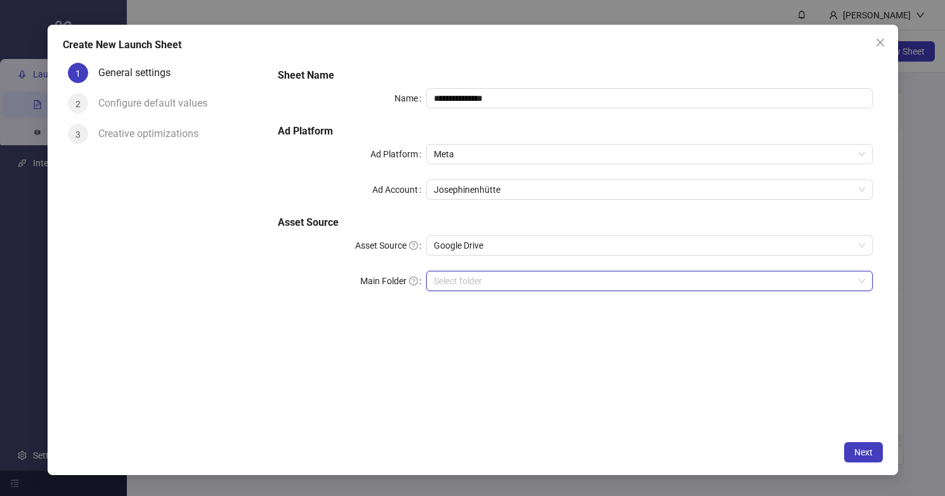
click at [489, 281] on input "Main Folder" at bounding box center [643, 280] width 419 height 19
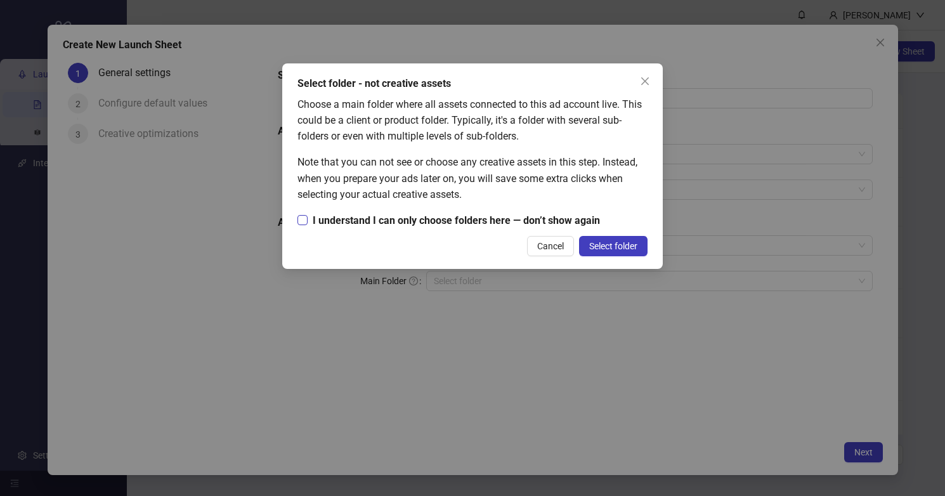
click at [536, 223] on span "I understand I can only choose folders here — don’t show again" at bounding box center [455, 220] width 297 height 16
click at [612, 248] on span "Select folder" at bounding box center [613, 246] width 48 height 10
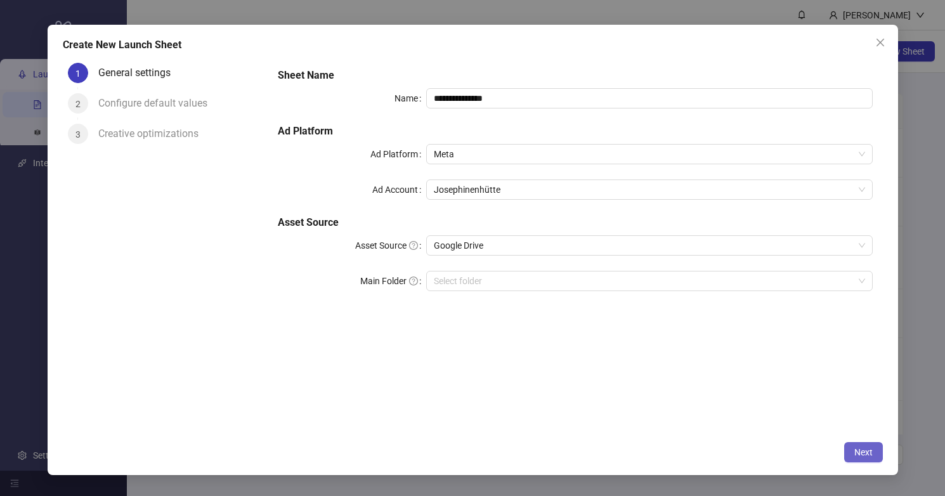
click at [867, 454] on span "Next" at bounding box center [863, 452] width 18 height 10
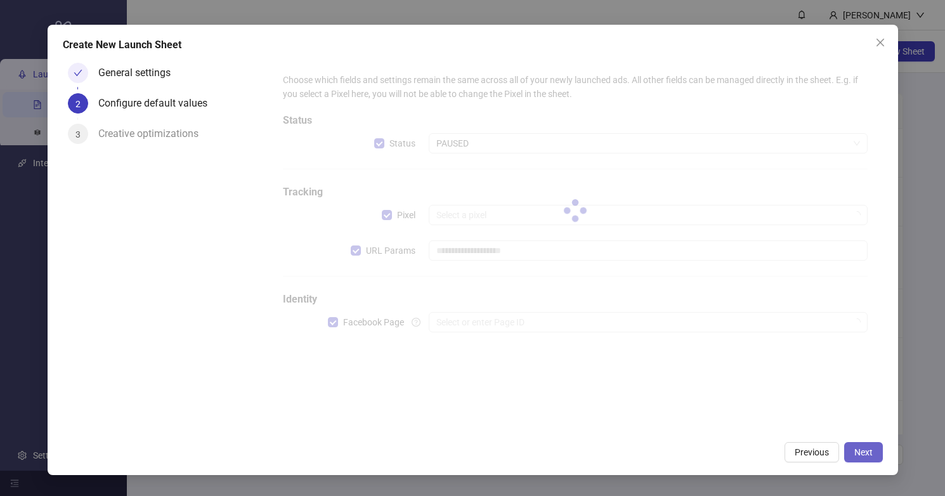
type input "**********"
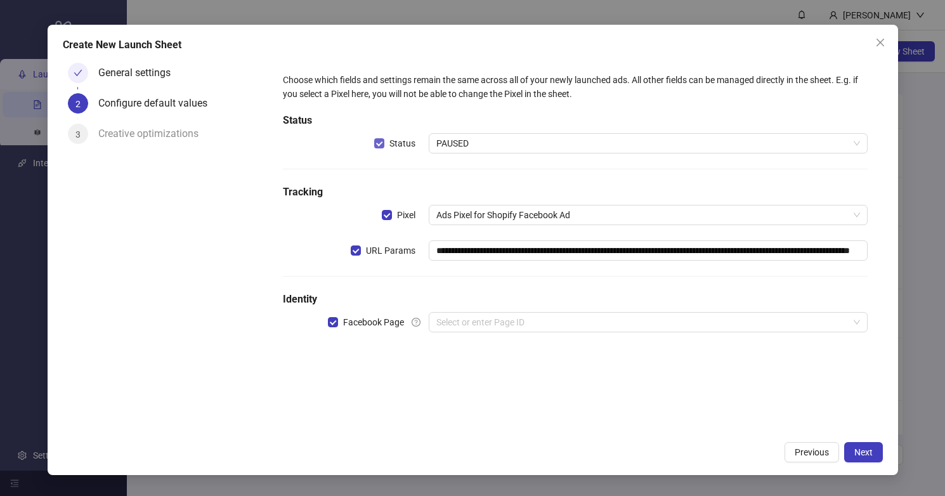
click at [387, 143] on span "Status" at bounding box center [402, 143] width 36 height 14
click at [469, 142] on span "PAUSED" at bounding box center [647, 143] width 423 height 19
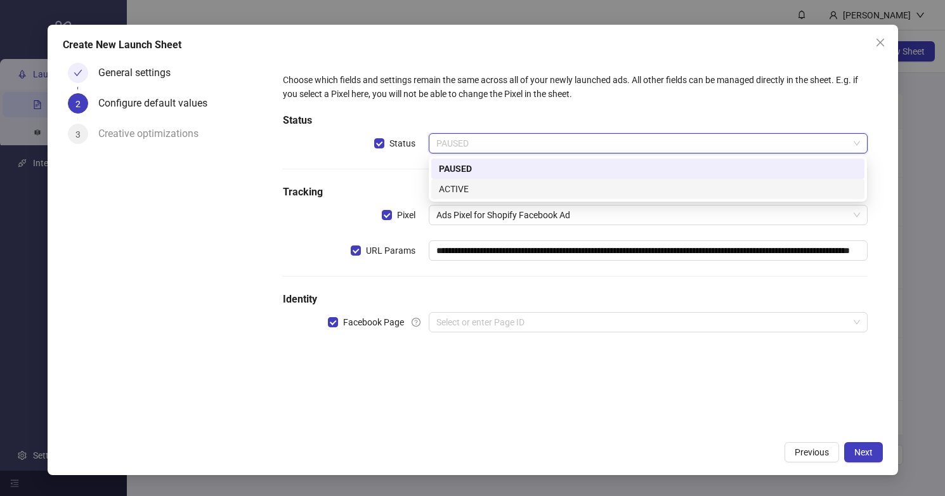
click at [472, 189] on div "ACTIVE" at bounding box center [648, 189] width 418 height 14
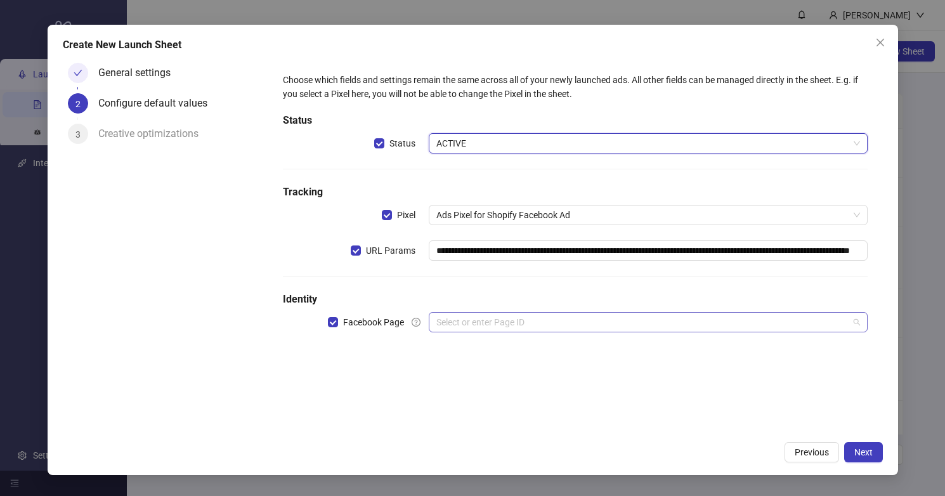
click at [550, 320] on input "search" at bounding box center [641, 322] width 411 height 19
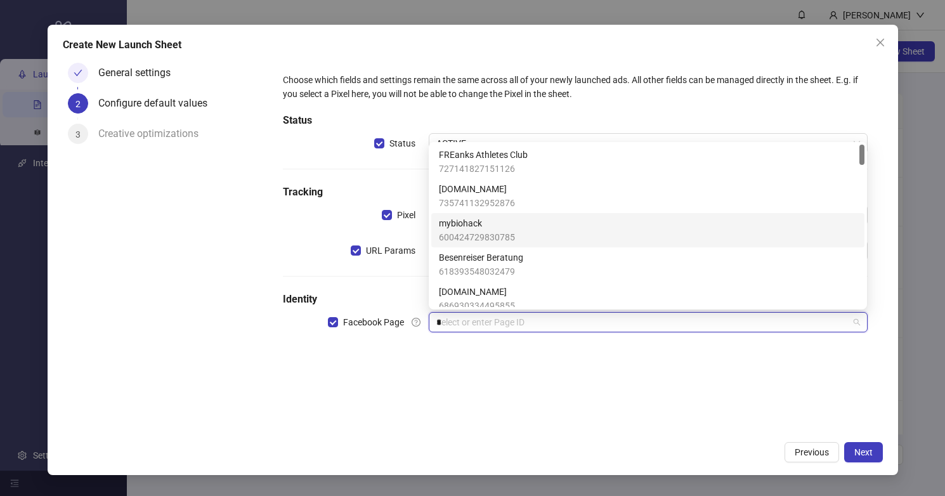
type input "**"
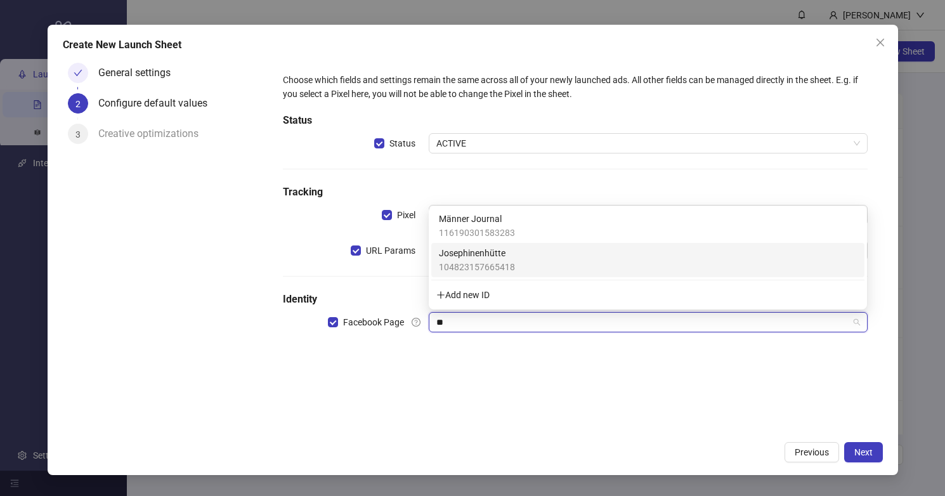
click at [528, 252] on div "Josephinenhütte 104823157665418" at bounding box center [648, 260] width 418 height 28
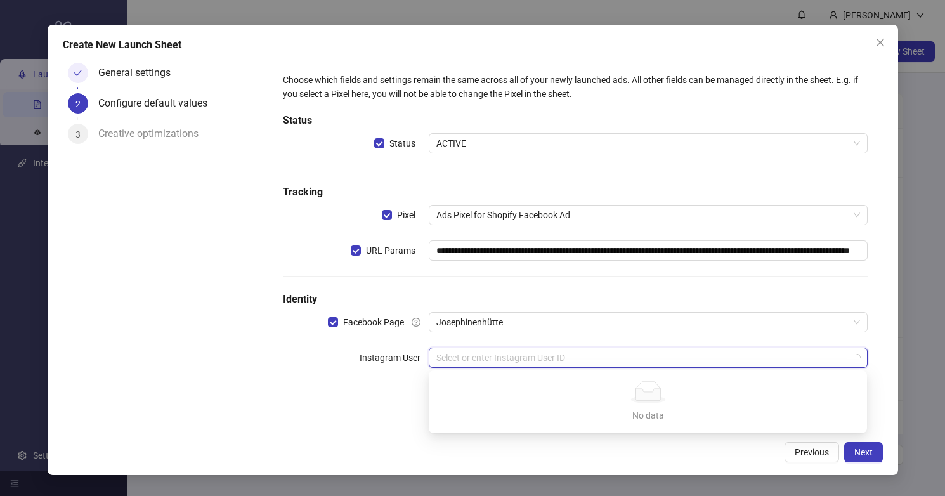
click at [492, 365] on input "search" at bounding box center [641, 357] width 411 height 19
type input "**"
click at [482, 382] on div "josephinenhutte" at bounding box center [648, 383] width 418 height 14
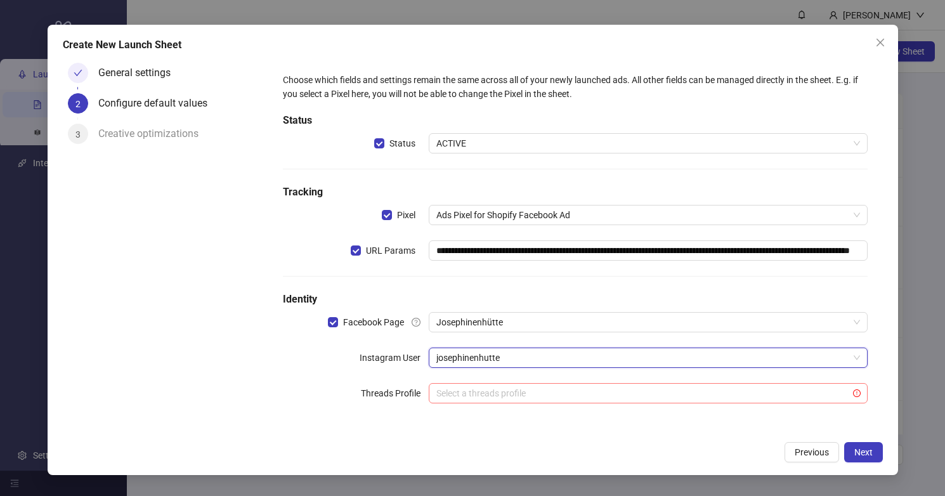
click at [700, 397] on input "search" at bounding box center [641, 393] width 411 height 19
click at [367, 412] on div "**********" at bounding box center [575, 246] width 595 height 356
click at [861, 453] on span "Next" at bounding box center [863, 452] width 18 height 10
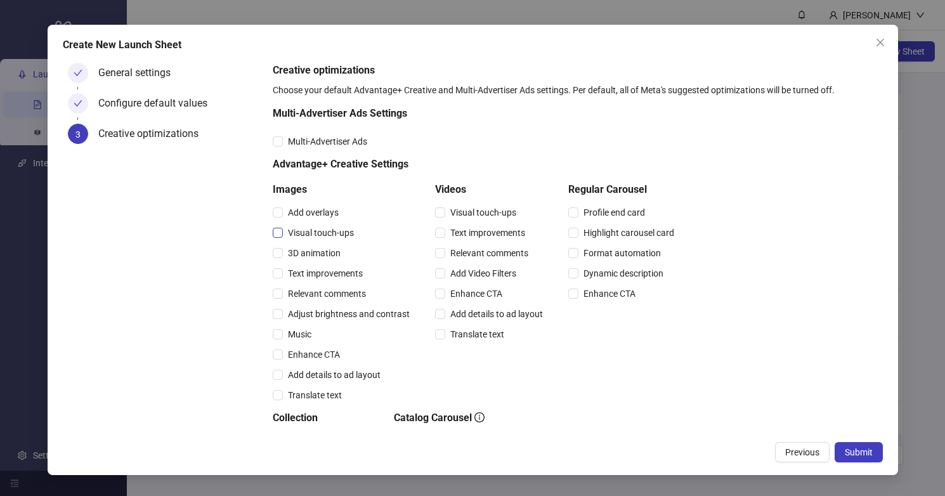
click at [283, 233] on span "Visual touch-ups" at bounding box center [321, 233] width 76 height 14
click at [283, 274] on span "Text improvements" at bounding box center [325, 273] width 85 height 14
click at [446, 211] on span "Visual touch-ups" at bounding box center [483, 212] width 76 height 14
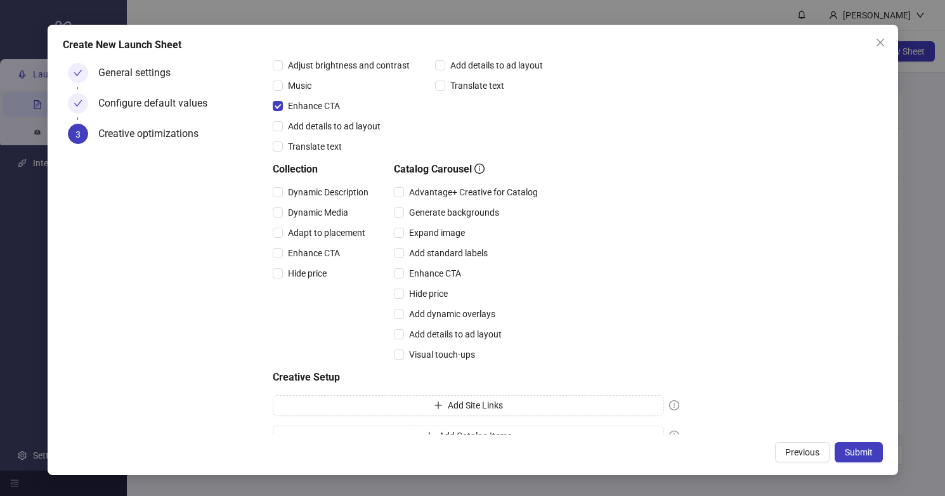
scroll to position [270, 0]
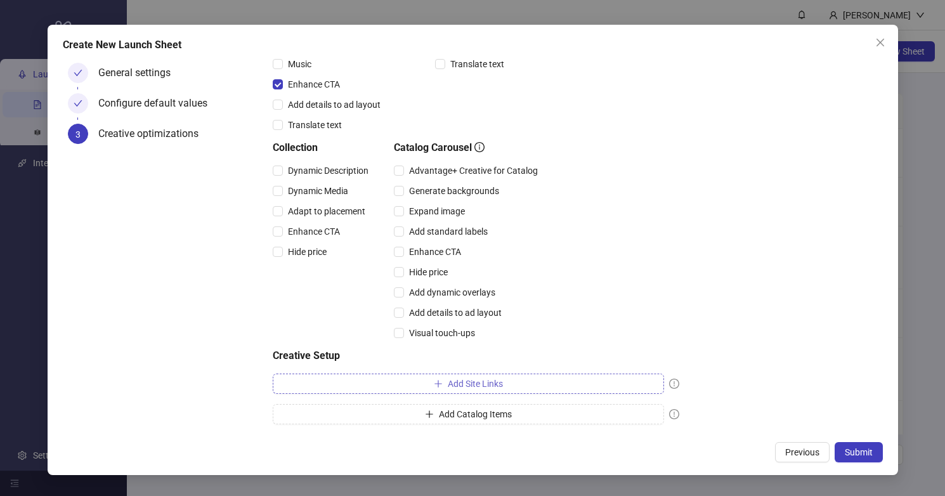
click at [520, 385] on button "Add Site Links" at bounding box center [468, 383] width 391 height 20
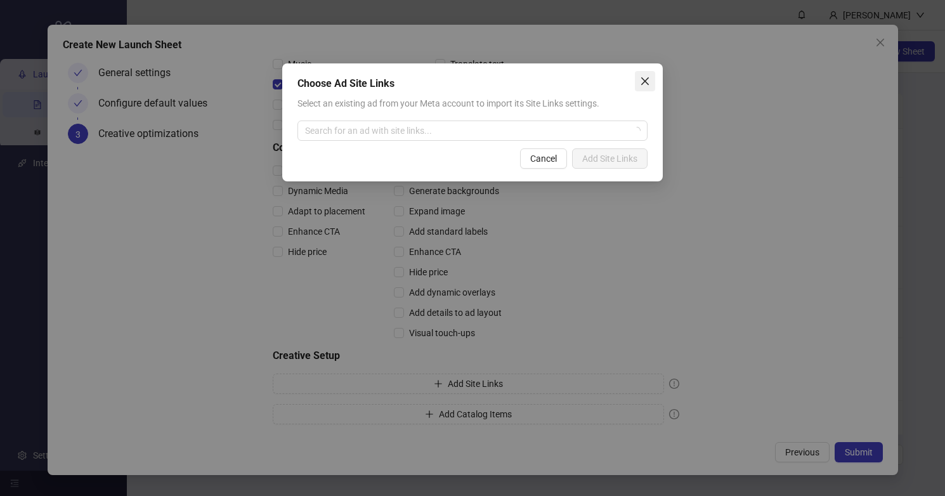
click at [652, 81] on span "Close" at bounding box center [645, 81] width 20 height 10
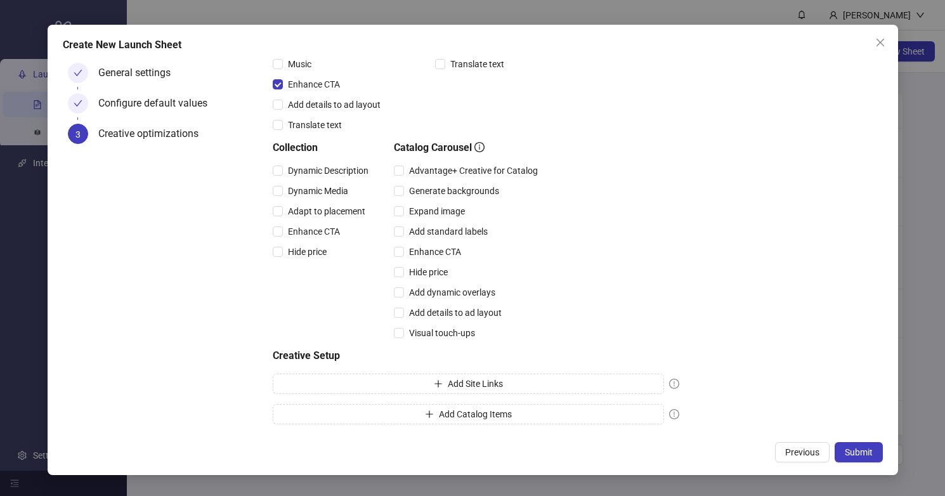
click at [506, 403] on div "Multi-Advertiser Ads Settings Multi-Advertiser Ads Advantage+ Creative Settings…" at bounding box center [476, 132] width 406 height 593
click at [503, 414] on span "Add Catalog Items" at bounding box center [475, 414] width 73 height 10
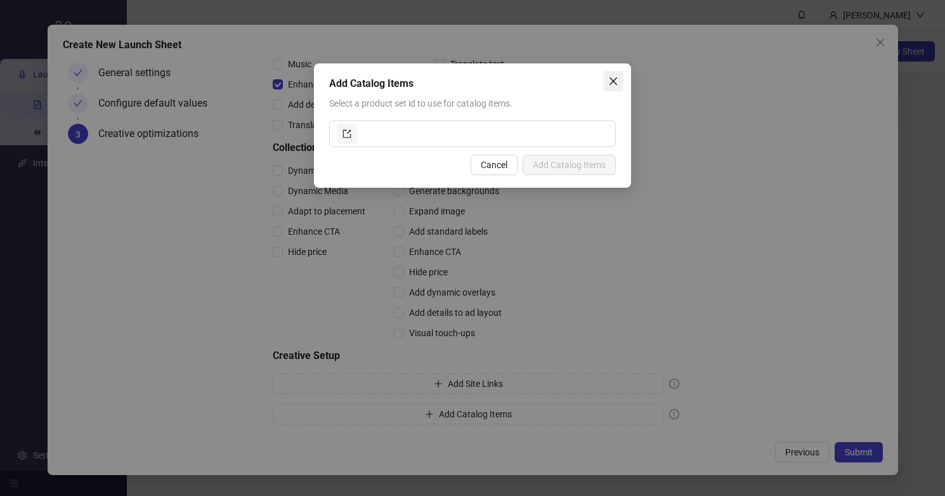
click at [617, 86] on button "Close" at bounding box center [613, 81] width 20 height 20
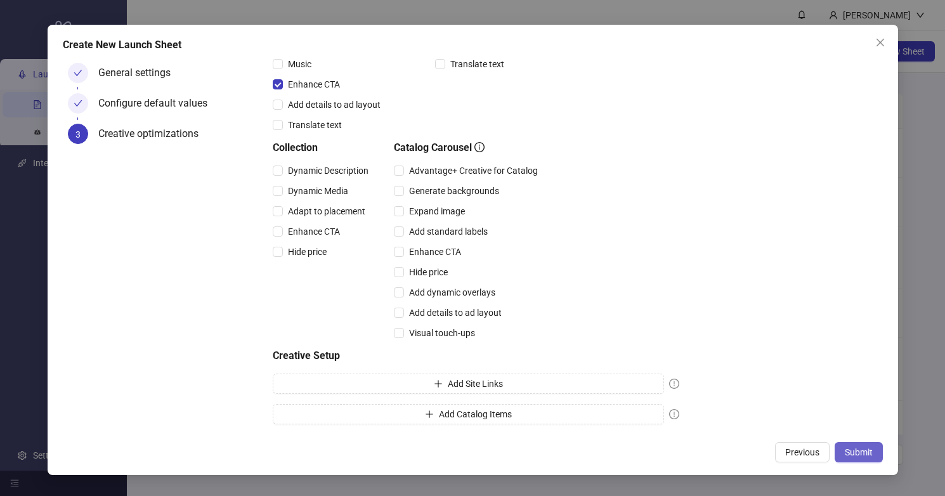
click at [859, 455] on span "Submit" at bounding box center [858, 452] width 28 height 10
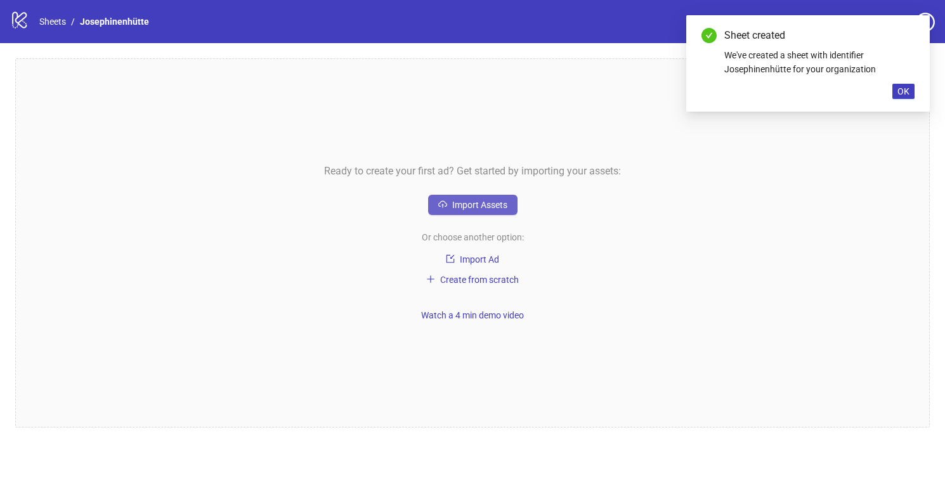
click at [472, 200] on span "Import Assets" at bounding box center [479, 205] width 55 height 10
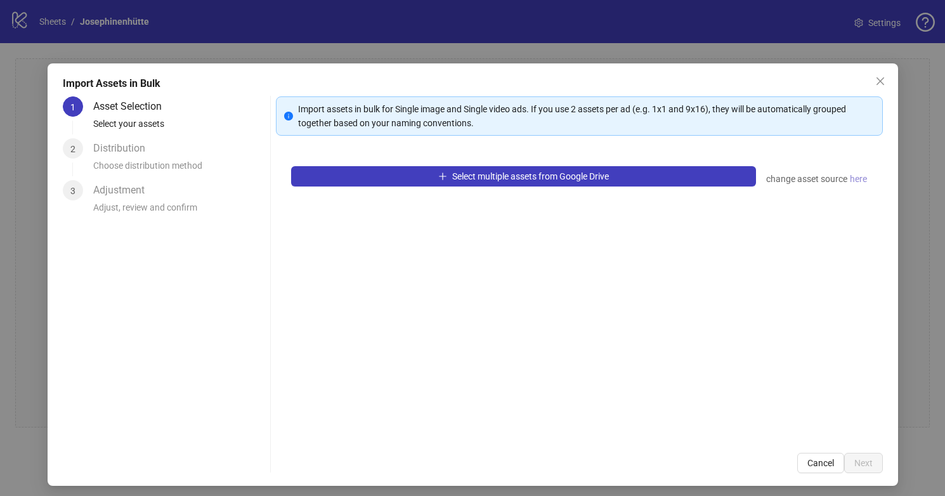
click at [862, 179] on span "here" at bounding box center [857, 179] width 17 height 14
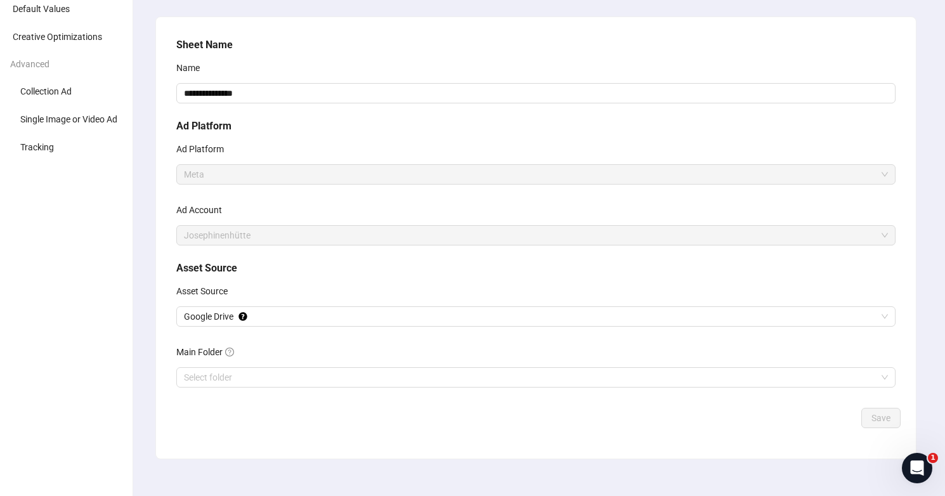
scroll to position [91, 0]
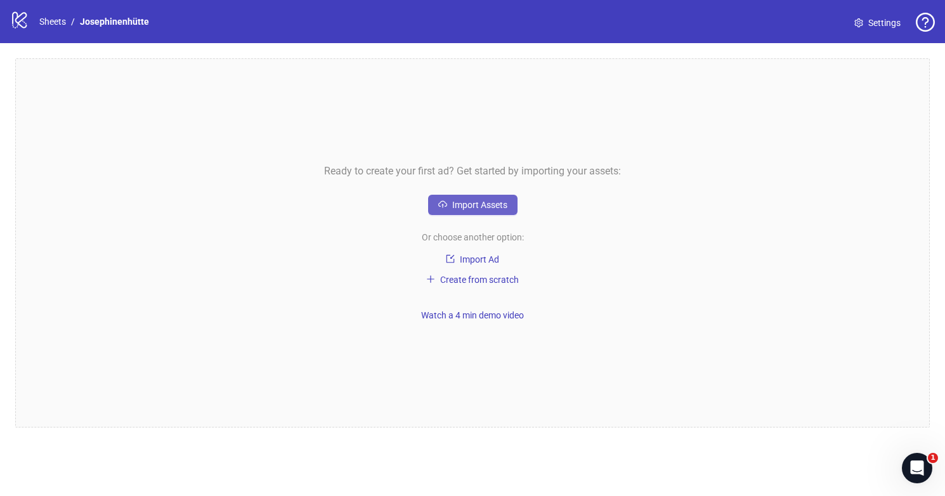
click at [475, 206] on span "Import Assets" at bounding box center [479, 205] width 55 height 10
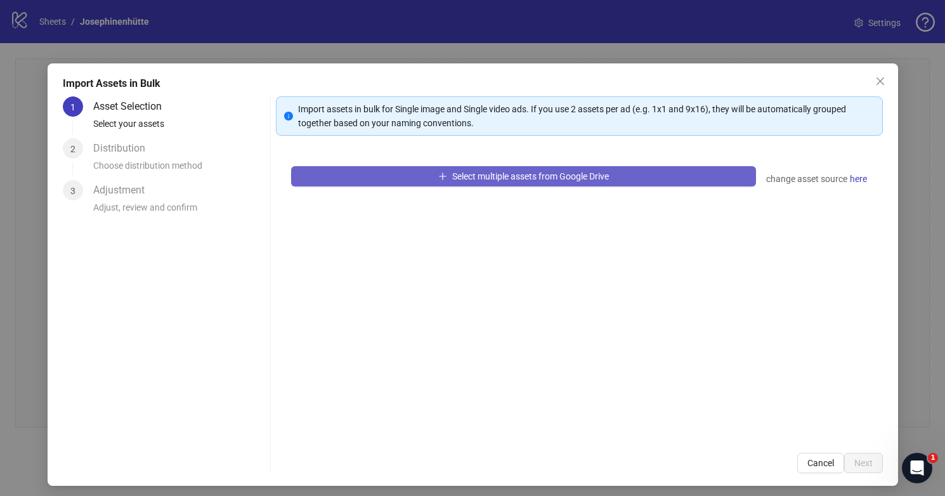
click at [438, 178] on icon "plus" at bounding box center [442, 176] width 9 height 9
click at [545, 178] on span "Select multiple assets from Google Drive" at bounding box center [530, 176] width 157 height 10
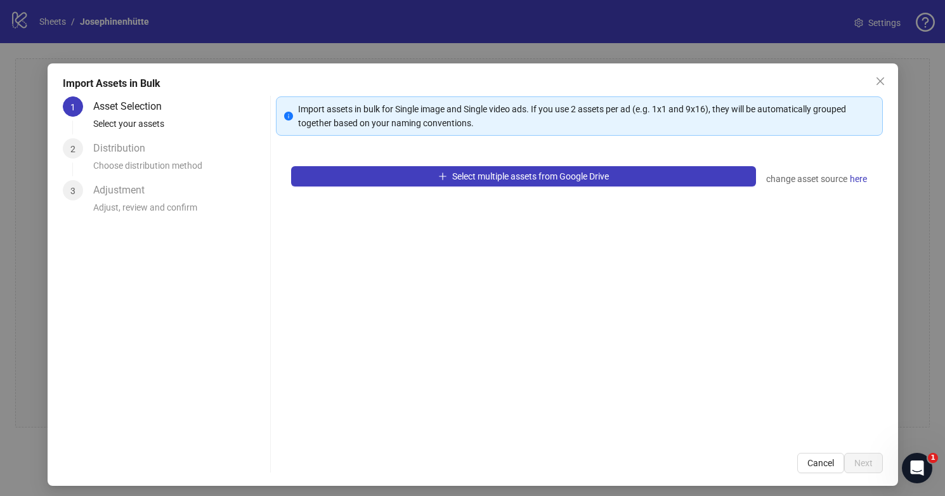
click at [500, 191] on div "Select multiple assets from Google Drive change asset source here" at bounding box center [579, 294] width 607 height 287
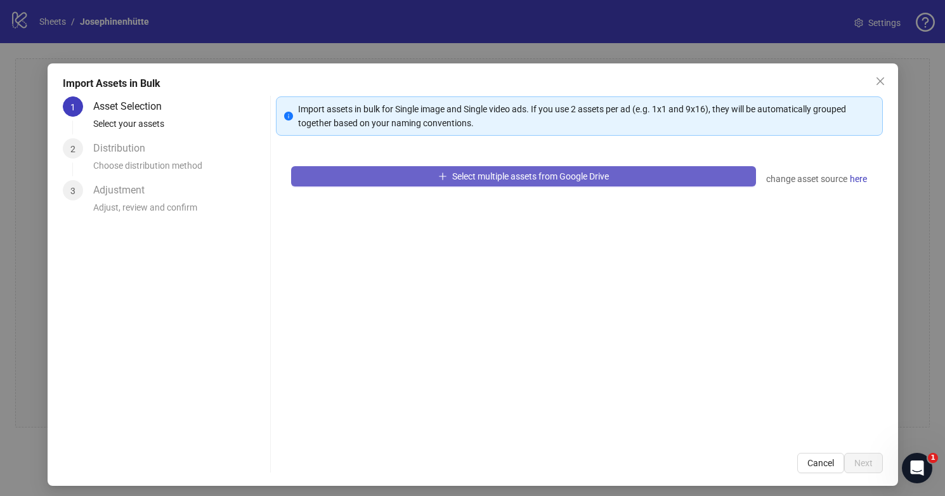
click at [481, 176] on span "Select multiple assets from Google Drive" at bounding box center [530, 176] width 157 height 10
